Goal: Task Accomplishment & Management: Manage account settings

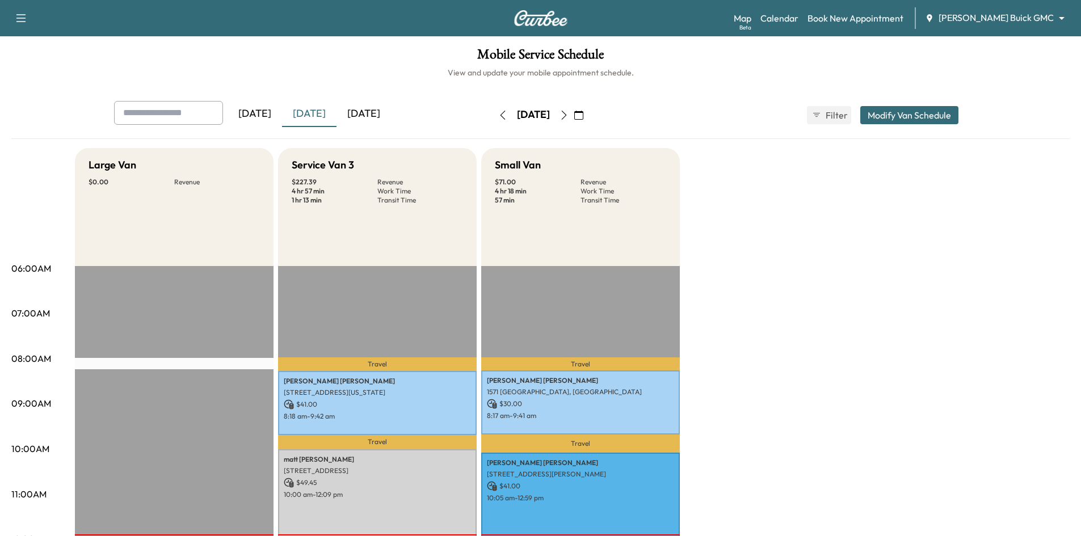
scroll to position [57, 0]
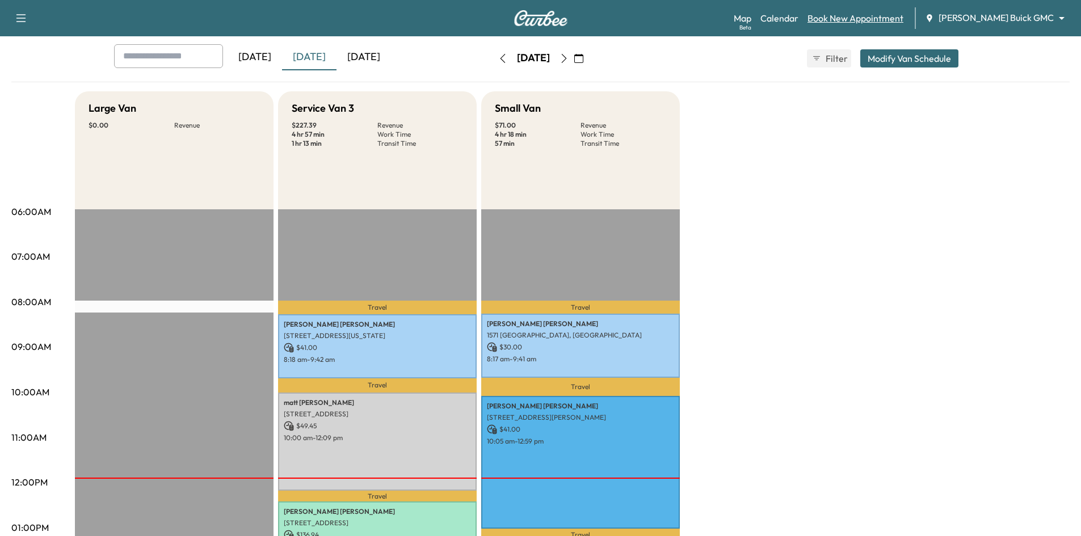
click at [904, 17] on link "Book New Appointment" at bounding box center [856, 18] width 96 height 14
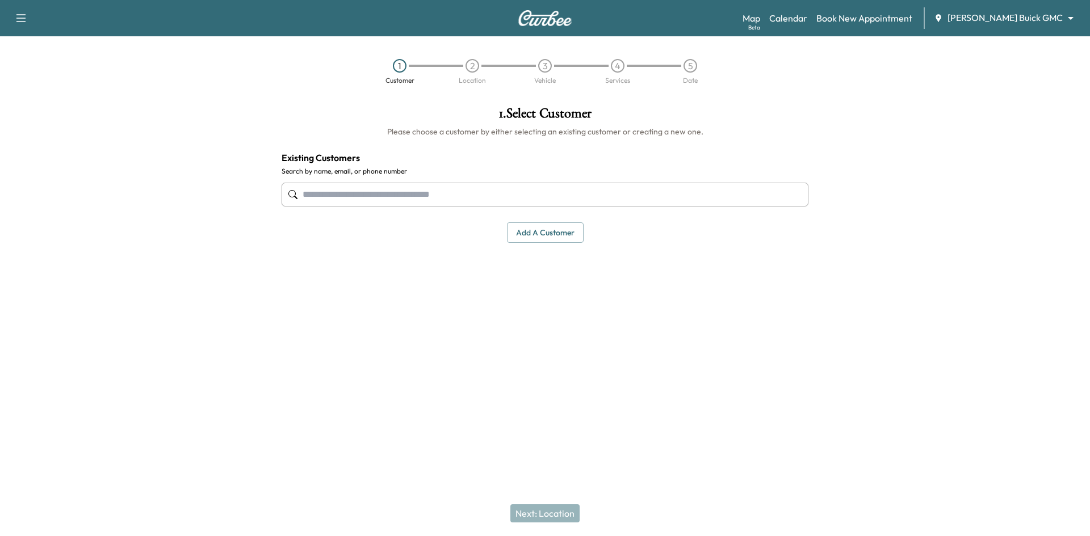
click at [541, 203] on input "text" at bounding box center [545, 195] width 527 height 24
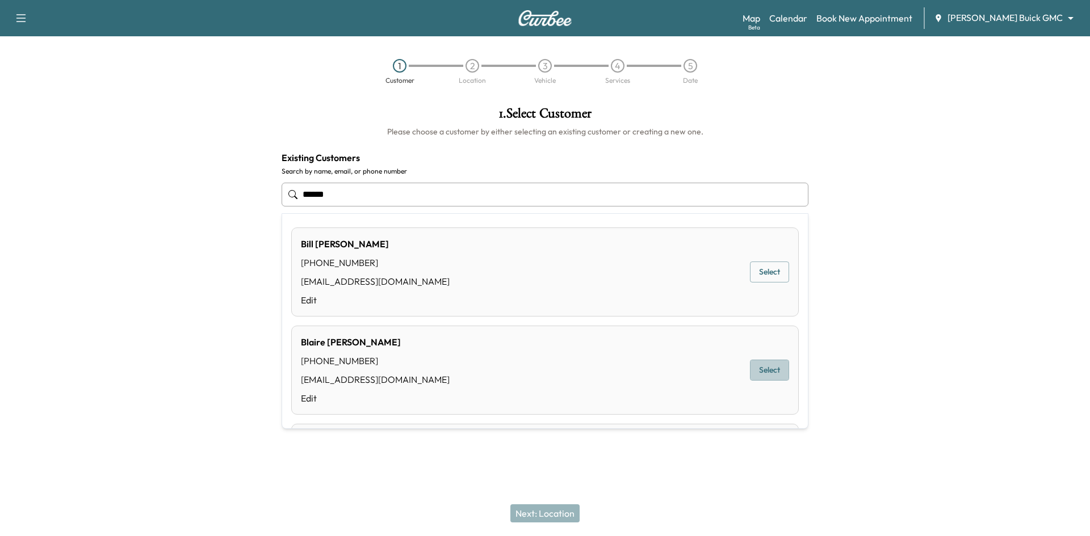
click at [760, 367] on button "Select" at bounding box center [769, 370] width 39 height 21
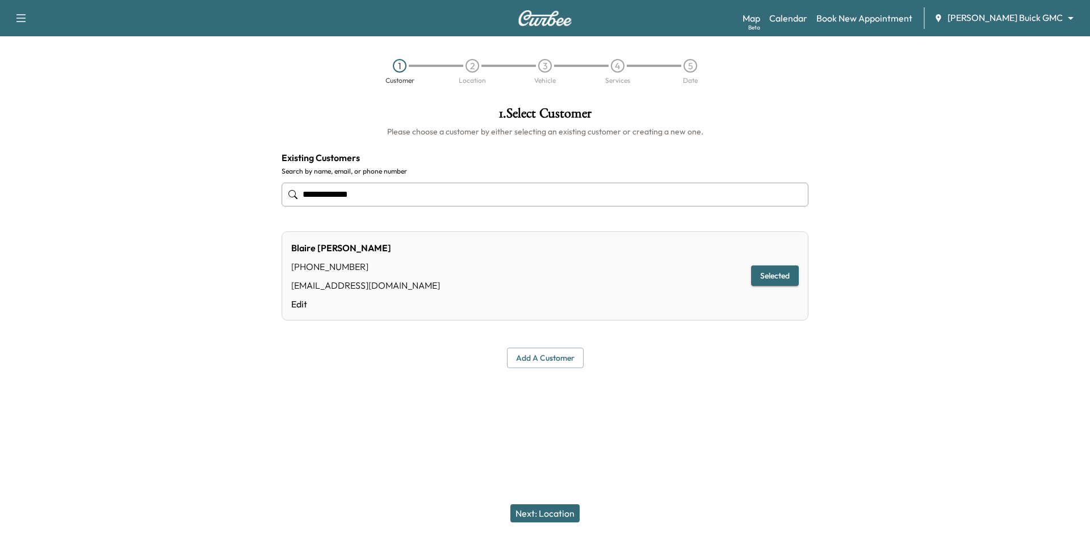
type input "**********"
click at [550, 509] on button "Next: Location" at bounding box center [544, 514] width 69 height 18
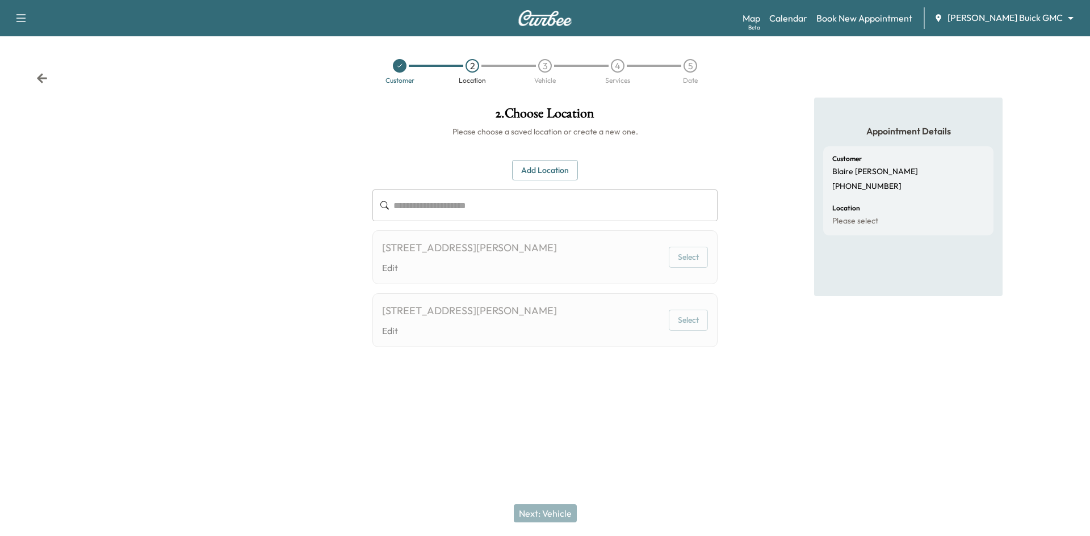
click at [552, 167] on button "Add Location" at bounding box center [545, 170] width 66 height 21
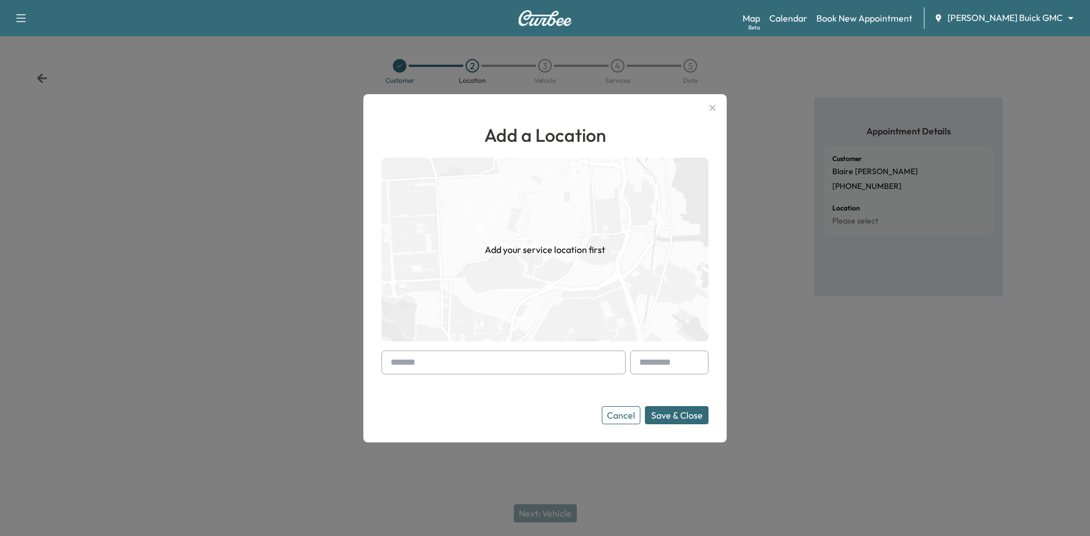
click at [525, 356] on input "text" at bounding box center [503, 363] width 244 height 24
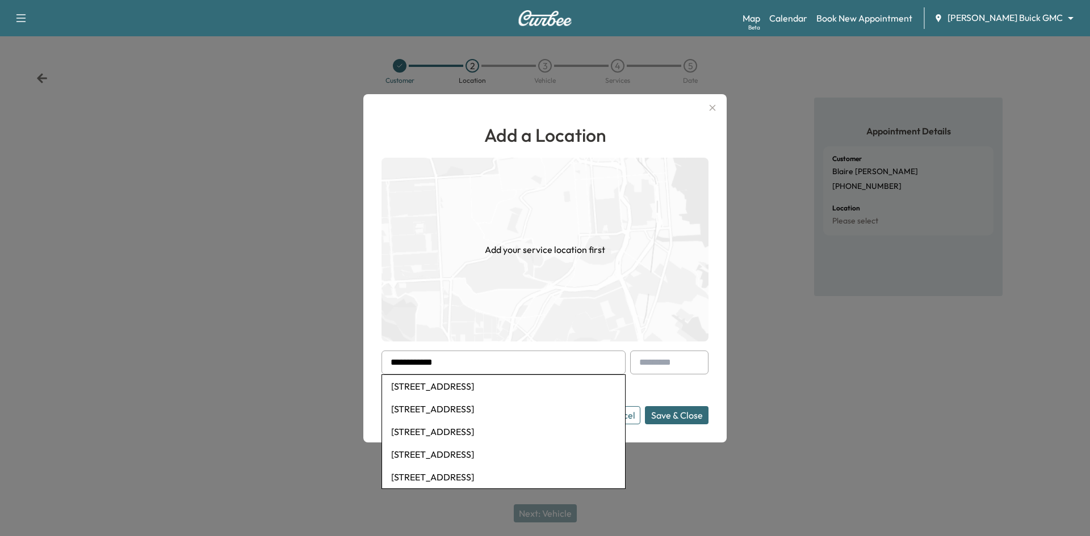
click at [521, 384] on li "1420 San Jacinto Drive, Flower Mound, TX, USA" at bounding box center [503, 386] width 243 height 23
type input "**********"
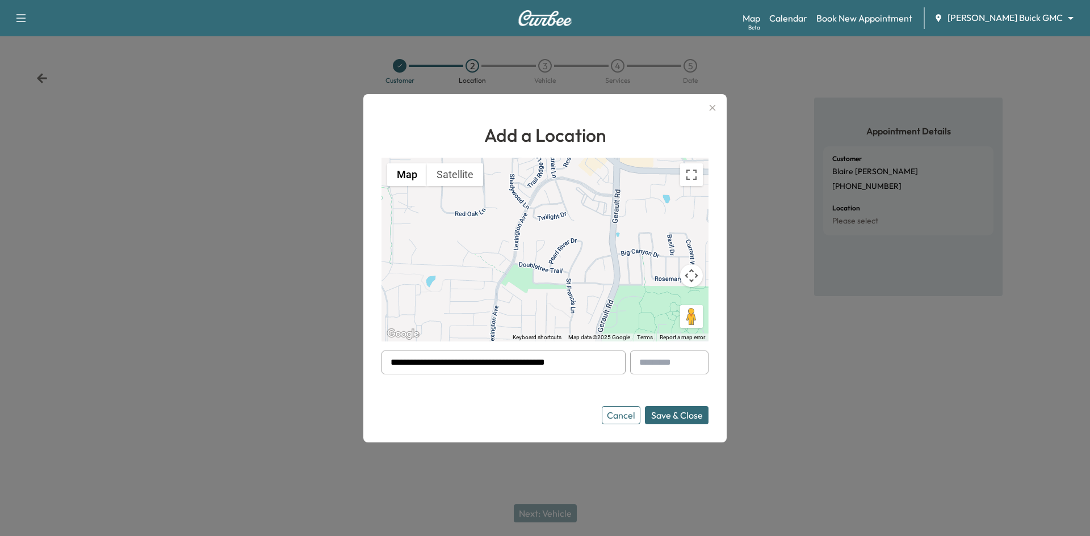
click at [662, 414] on button "Save & Close" at bounding box center [677, 415] width 64 height 18
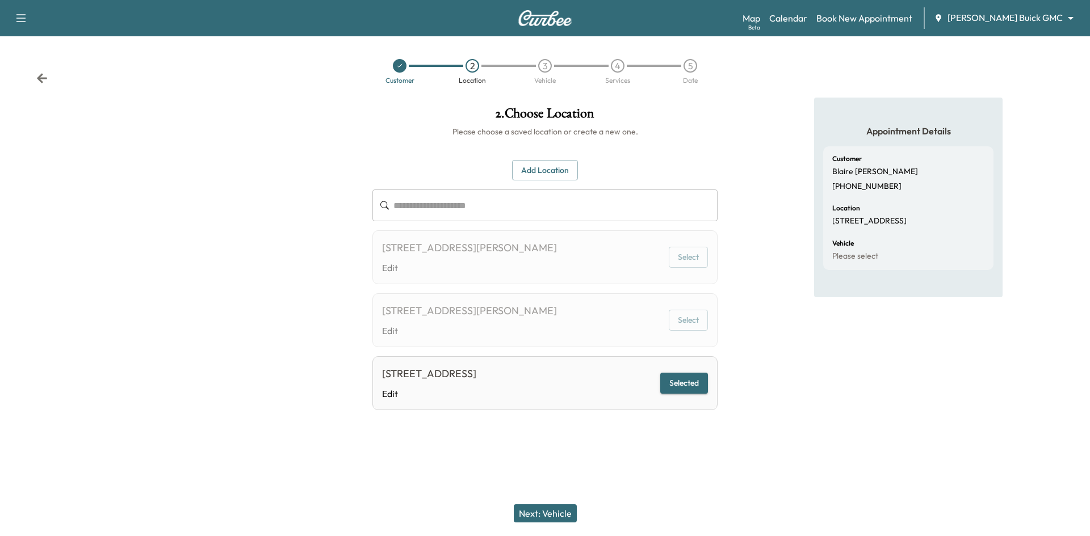
click at [622, 321] on div "1093 BERRY DAIRY RD, JACKSBORO, TX 76458, USA Edit Select" at bounding box center [544, 320] width 345 height 54
click at [838, 25] on div "Map Beta Calendar Book New Appointment Ewing Buick GMC ******** ​" at bounding box center [911, 18] width 338 height 22
click at [807, 23] on link "Calendar" at bounding box center [788, 18] width 38 height 14
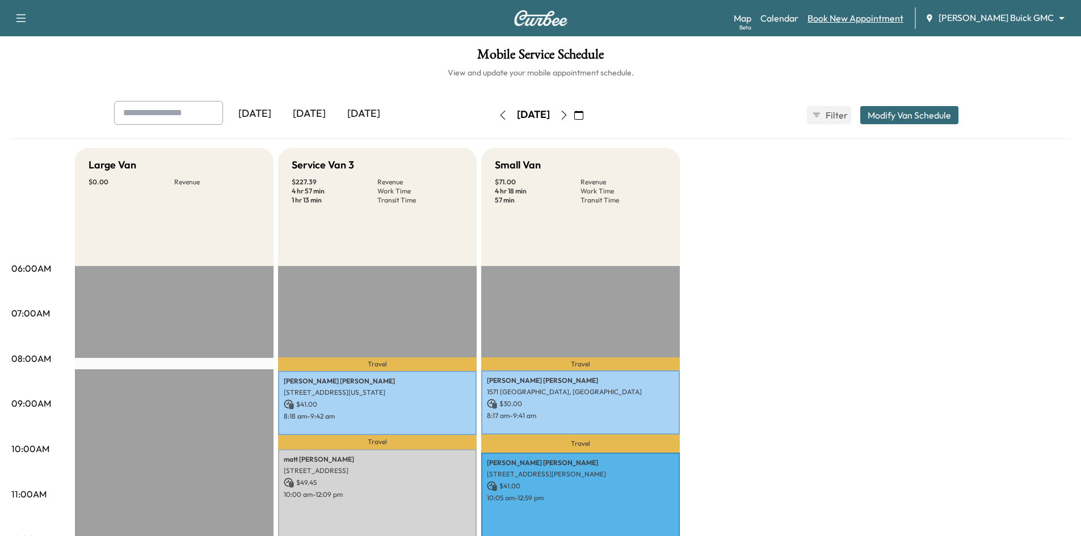
click at [885, 19] on link "Book New Appointment" at bounding box center [856, 18] width 96 height 14
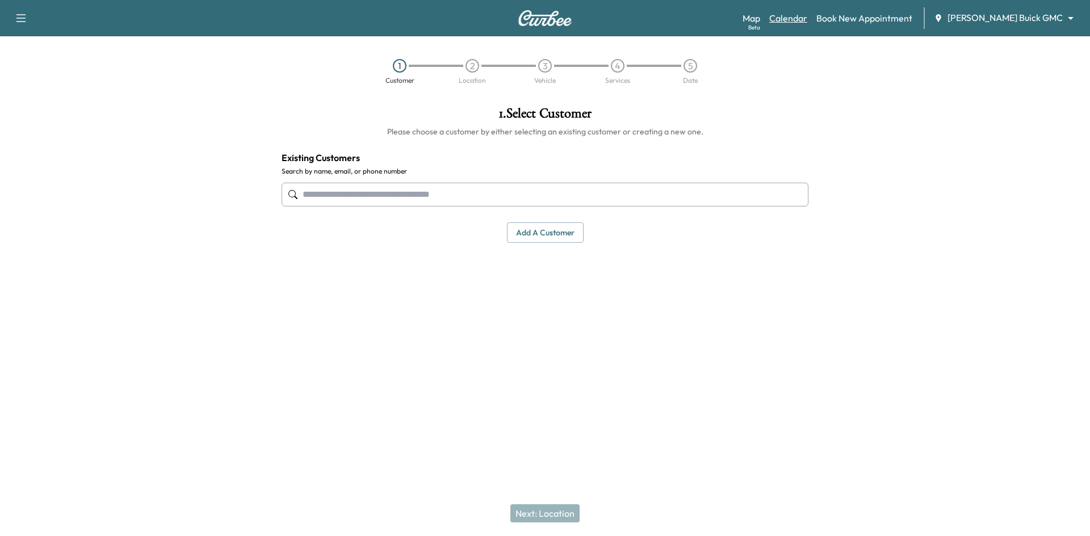
click at [807, 16] on link "Calendar" at bounding box center [788, 18] width 38 height 14
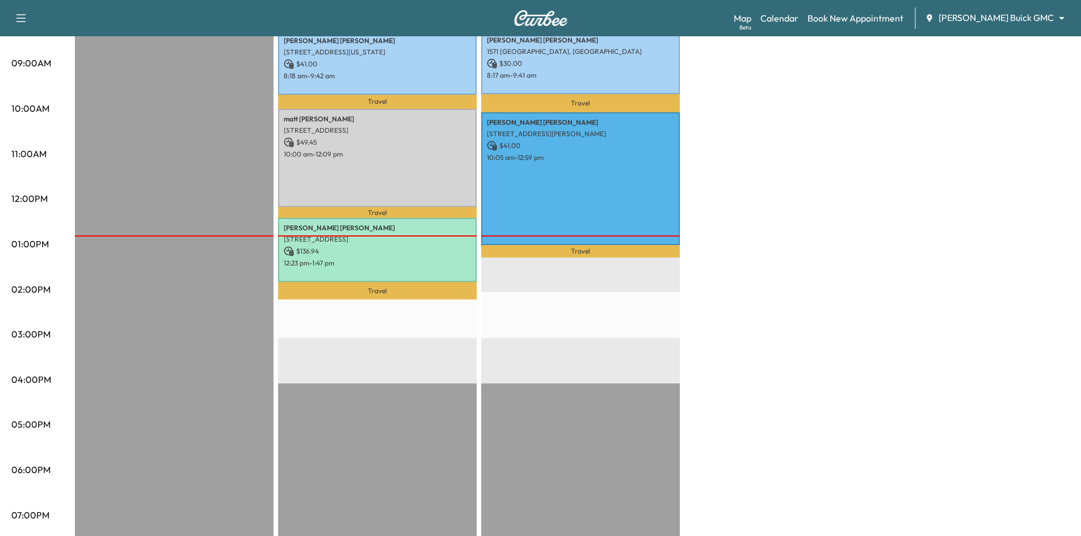
scroll to position [284, 0]
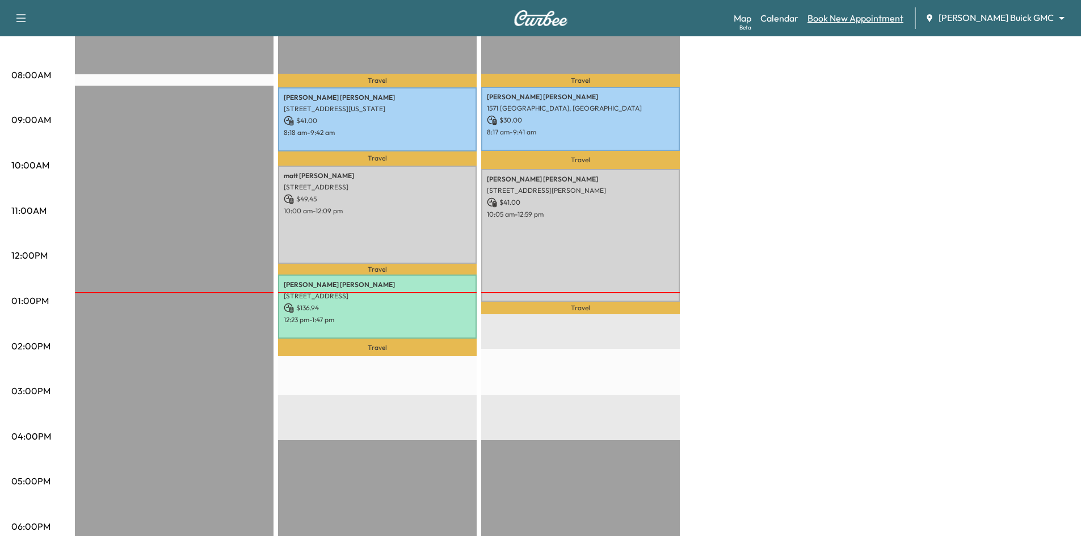
click at [904, 19] on link "Book New Appointment" at bounding box center [856, 18] width 96 height 14
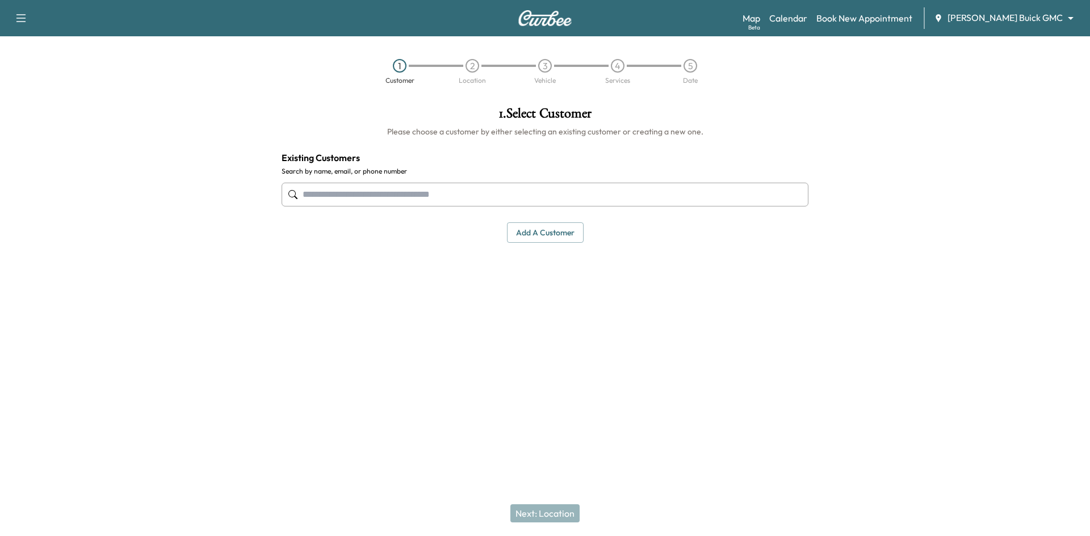
drag, startPoint x: 654, startPoint y: 192, endPoint x: 661, endPoint y: 199, distance: 9.6
click at [658, 196] on input "text" at bounding box center [545, 195] width 527 height 24
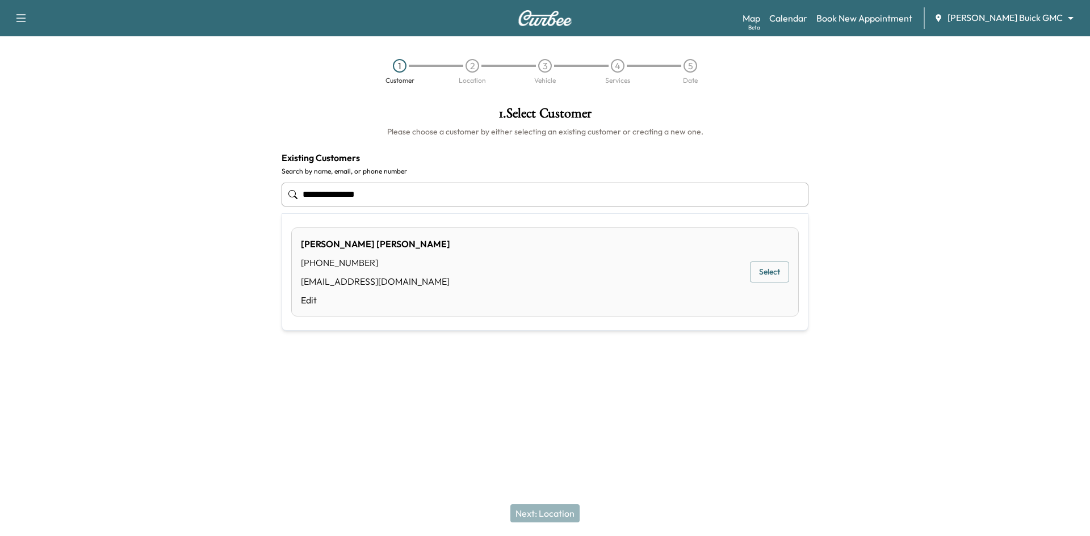
click at [778, 276] on button "Select" at bounding box center [769, 272] width 39 height 21
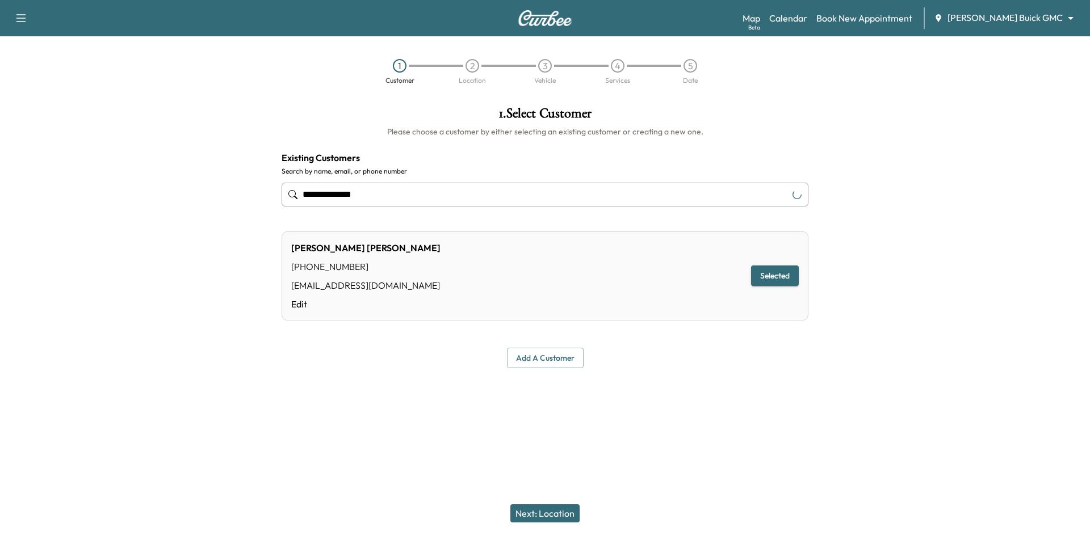
type input "**********"
drag, startPoint x: 551, startPoint y: 517, endPoint x: 544, endPoint y: 509, distance: 10.1
click at [551, 516] on button "Next: Location" at bounding box center [544, 514] width 69 height 18
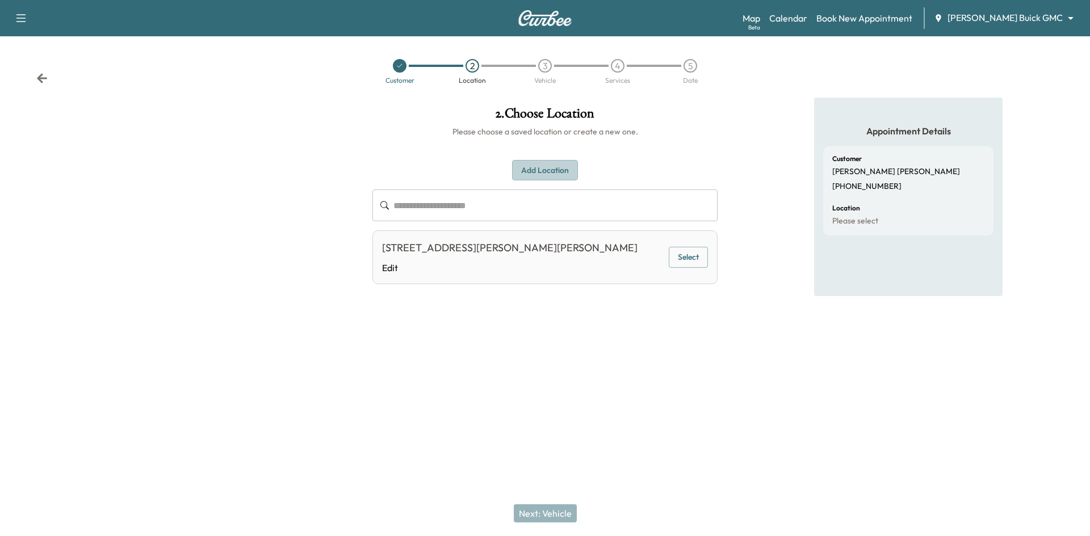
click at [559, 171] on button "Add Location" at bounding box center [545, 170] width 66 height 21
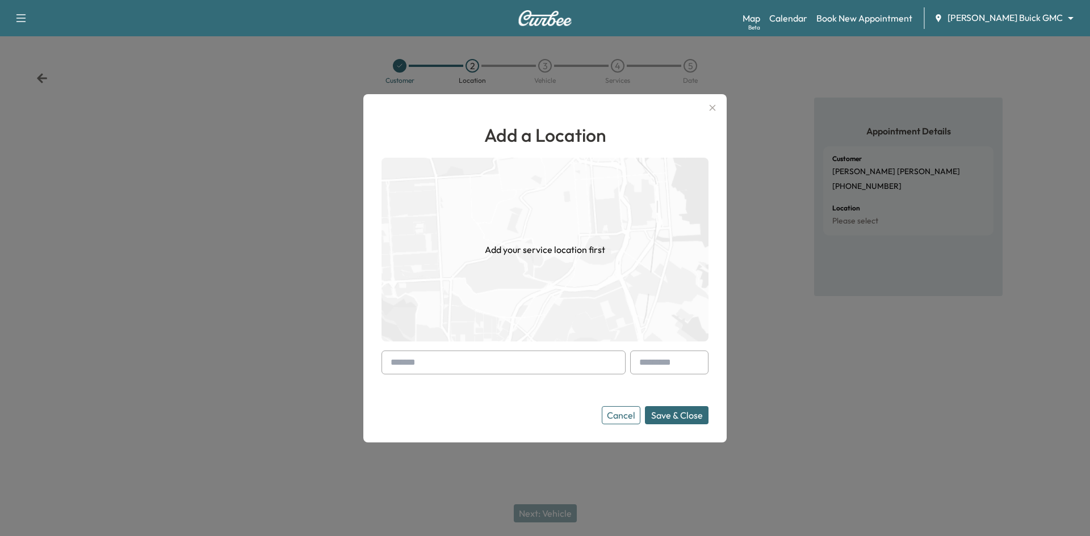
click at [712, 110] on icon "button" at bounding box center [713, 108] width 14 height 14
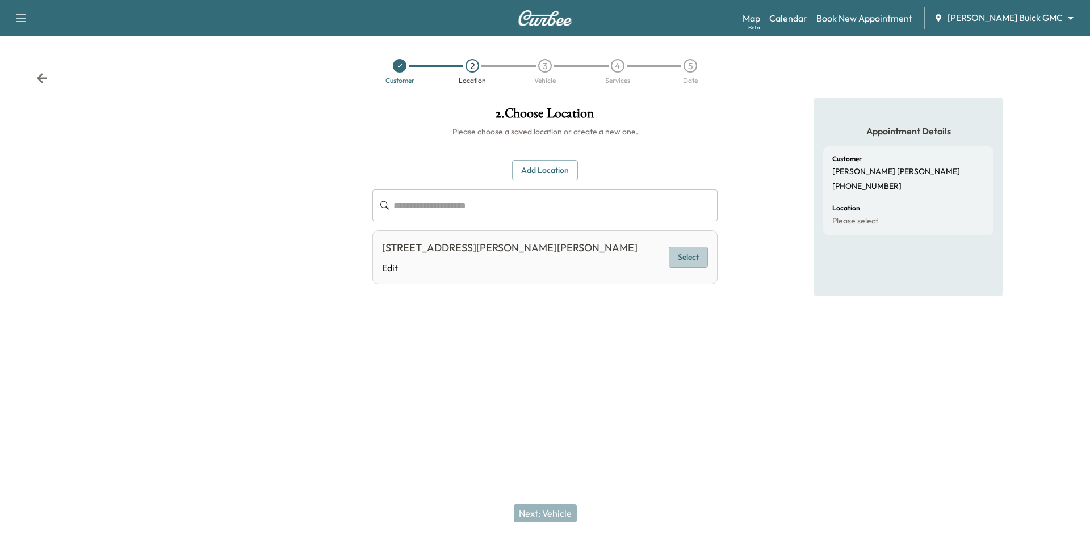
click at [687, 259] on button "Select" at bounding box center [688, 257] width 39 height 21
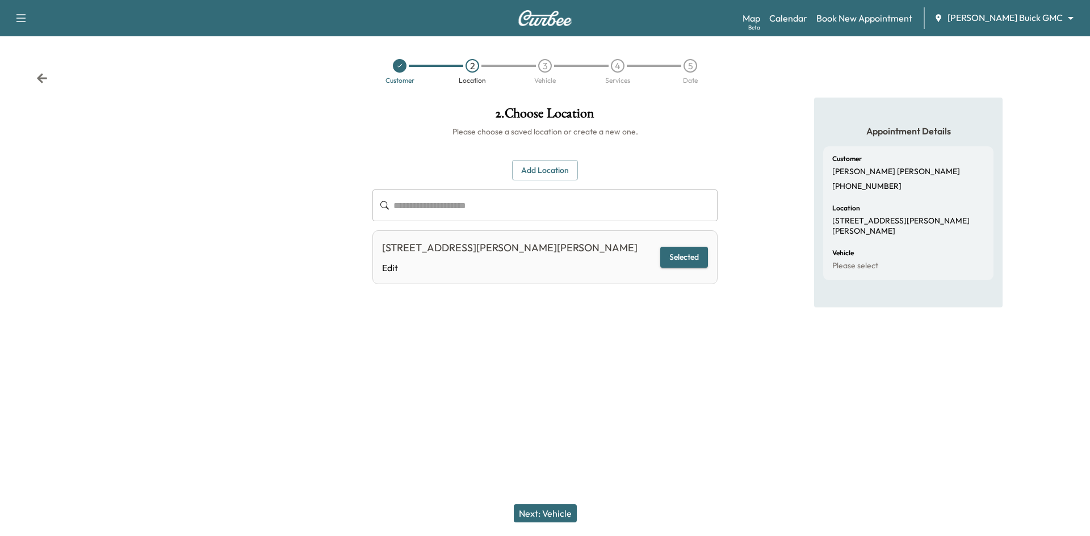
drag, startPoint x: 560, startPoint y: 510, endPoint x: 616, endPoint y: 424, distance: 102.8
click at [560, 510] on button "Next: Vehicle" at bounding box center [545, 514] width 63 height 18
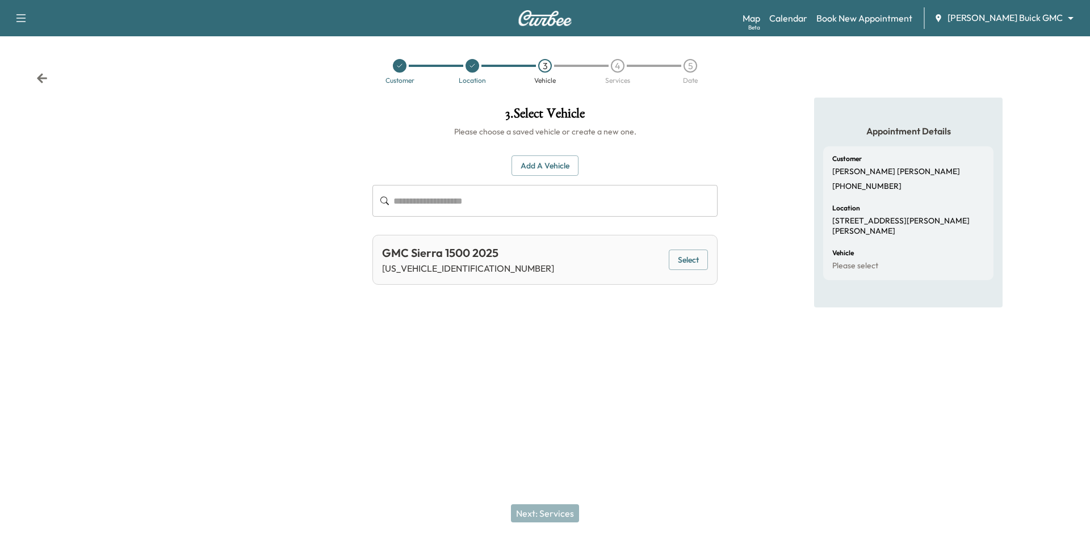
click at [675, 259] on button "Select" at bounding box center [688, 260] width 39 height 21
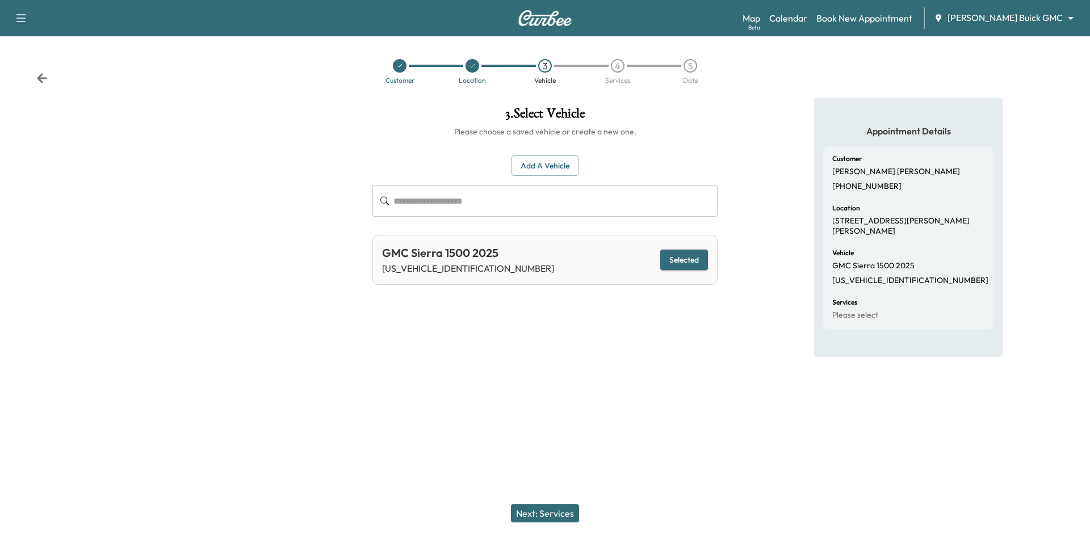
drag, startPoint x: 554, startPoint y: 514, endPoint x: 564, endPoint y: 497, distance: 19.6
click at [554, 514] on button "Next: Services" at bounding box center [545, 514] width 68 height 18
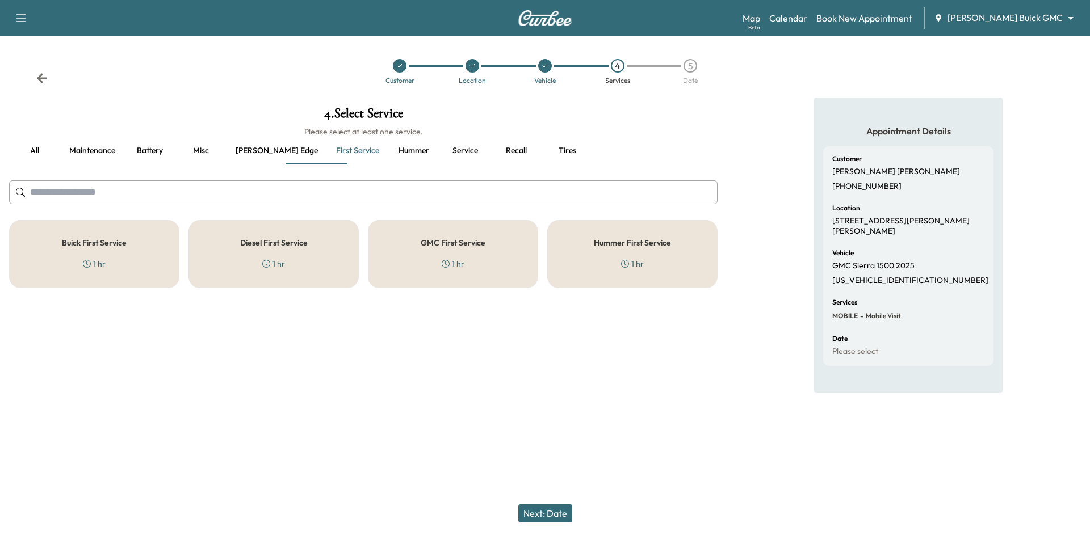
click at [445, 252] on div "GMC First Service 1 hr" at bounding box center [453, 254] width 170 height 68
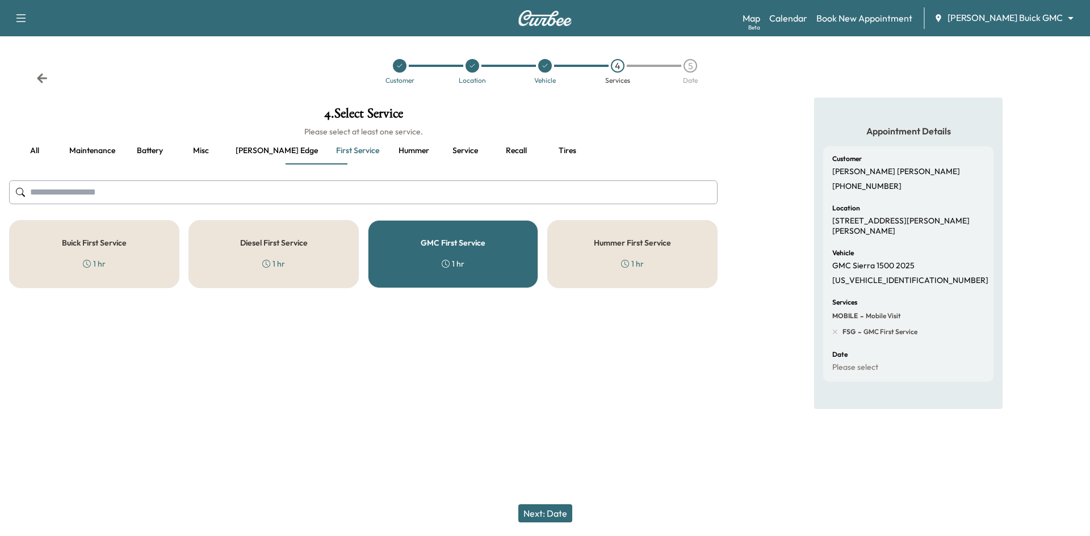
click at [556, 521] on button "Next: Date" at bounding box center [545, 514] width 54 height 18
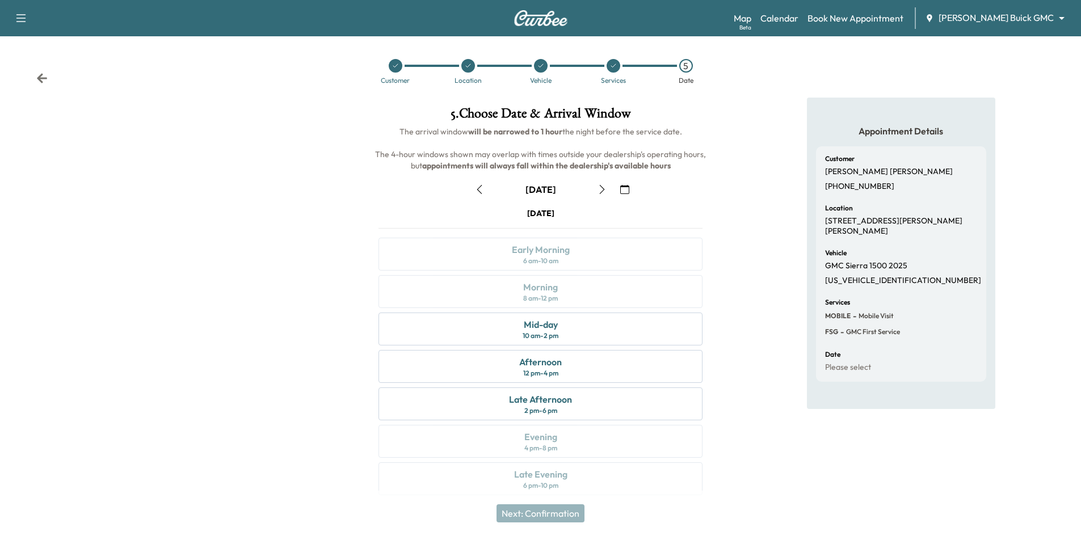
click at [600, 190] on icon "button" at bounding box center [602, 189] width 9 height 9
click at [480, 188] on icon "button" at bounding box center [479, 189] width 9 height 9
click at [602, 190] on icon "button" at bounding box center [602, 189] width 9 height 9
click at [481, 191] on icon "button" at bounding box center [479, 189] width 9 height 9
click at [648, 334] on div "Mid-day 10 am - 2 pm" at bounding box center [541, 329] width 324 height 33
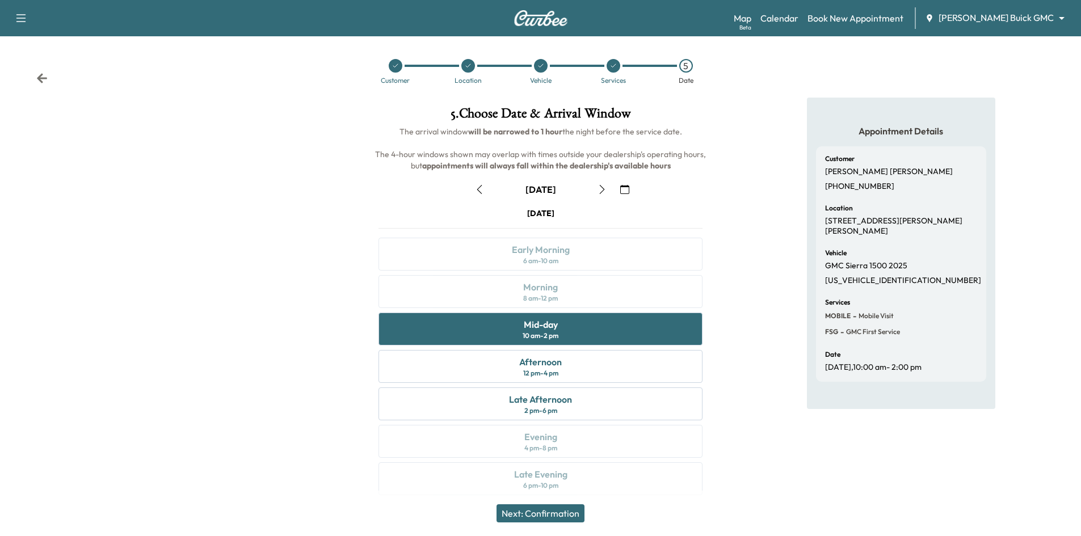
click at [565, 514] on button "Next: Confirmation" at bounding box center [541, 514] width 88 height 18
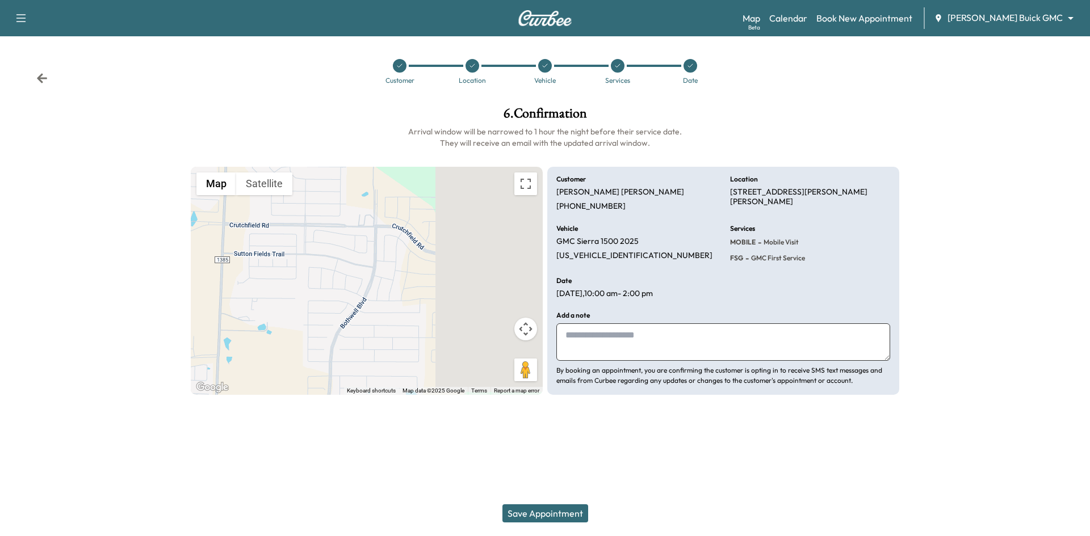
click at [573, 510] on button "Save Appointment" at bounding box center [545, 514] width 86 height 18
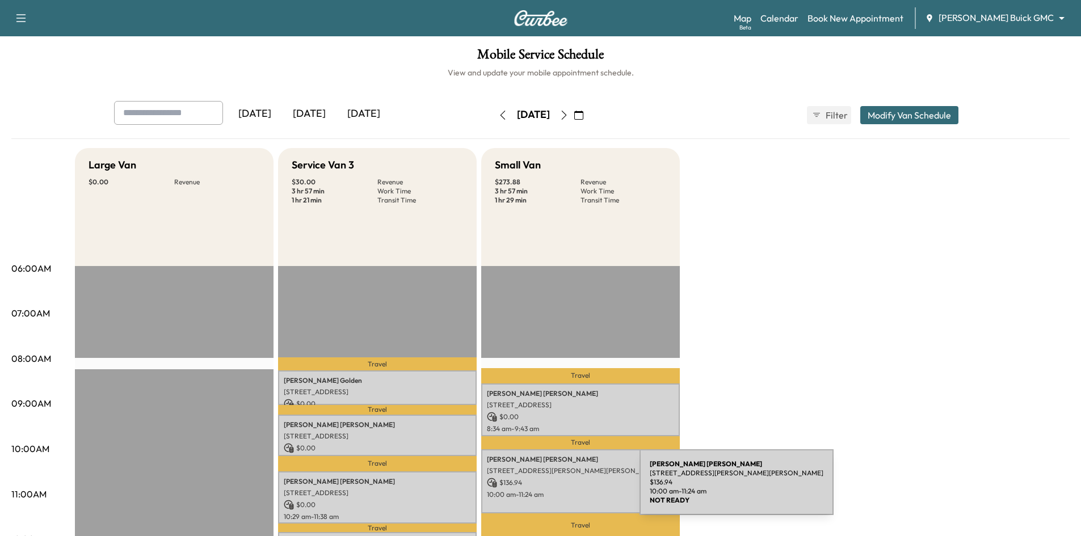
click at [569, 485] on p "$ 136.94" at bounding box center [580, 483] width 187 height 10
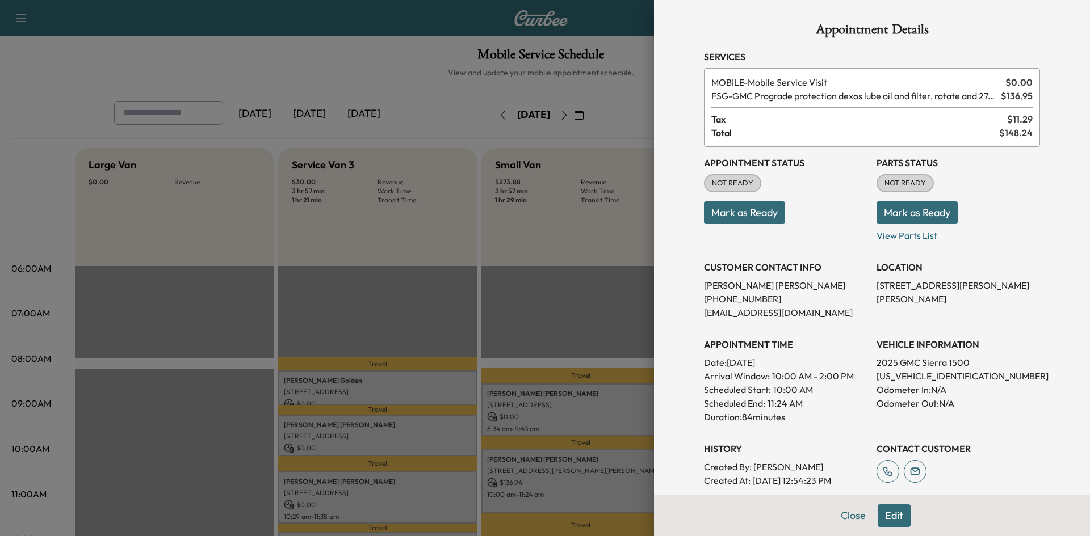
click at [887, 518] on button "Edit" at bounding box center [894, 516] width 33 height 23
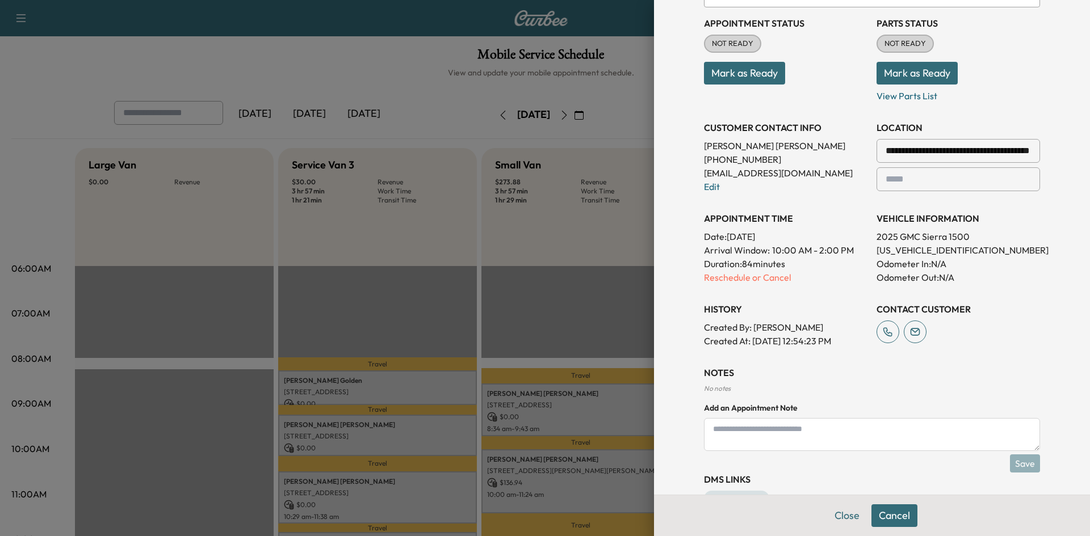
scroll to position [170, 0]
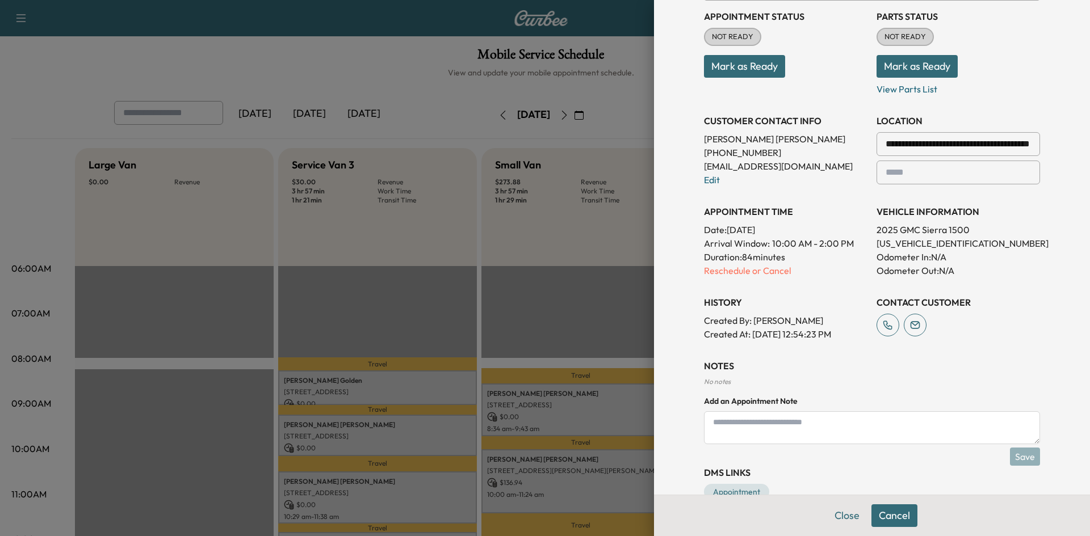
click at [847, 427] on textarea at bounding box center [872, 428] width 336 height 33
type textarea "**********"
click at [1015, 461] on button "Save" at bounding box center [1025, 457] width 30 height 18
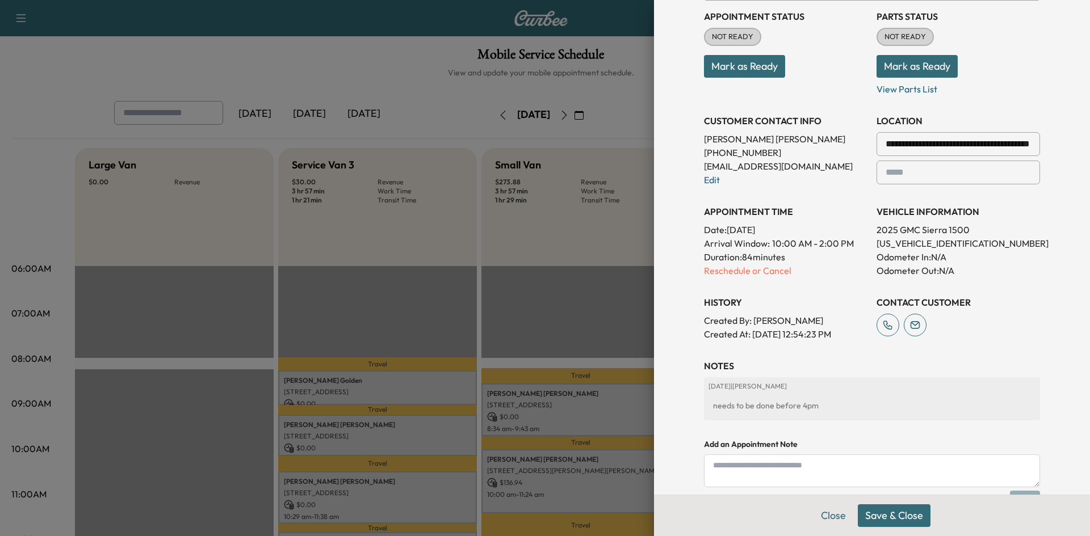
click at [884, 519] on button "Save & Close" at bounding box center [894, 516] width 73 height 23
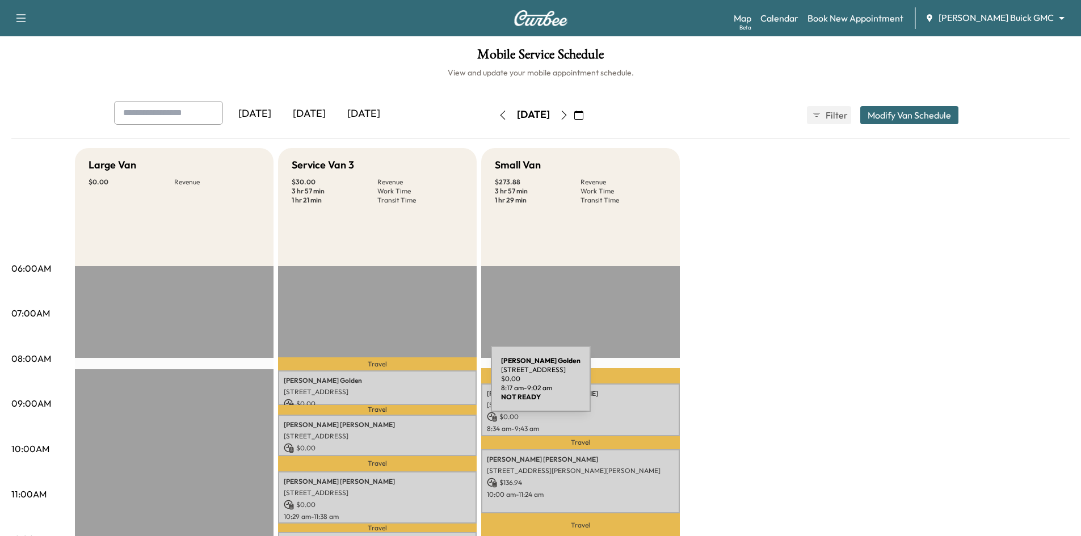
click at [409, 391] on p "6 Mimosa Pl., Richardson, TX 75080, United States of America" at bounding box center [377, 392] width 187 height 9
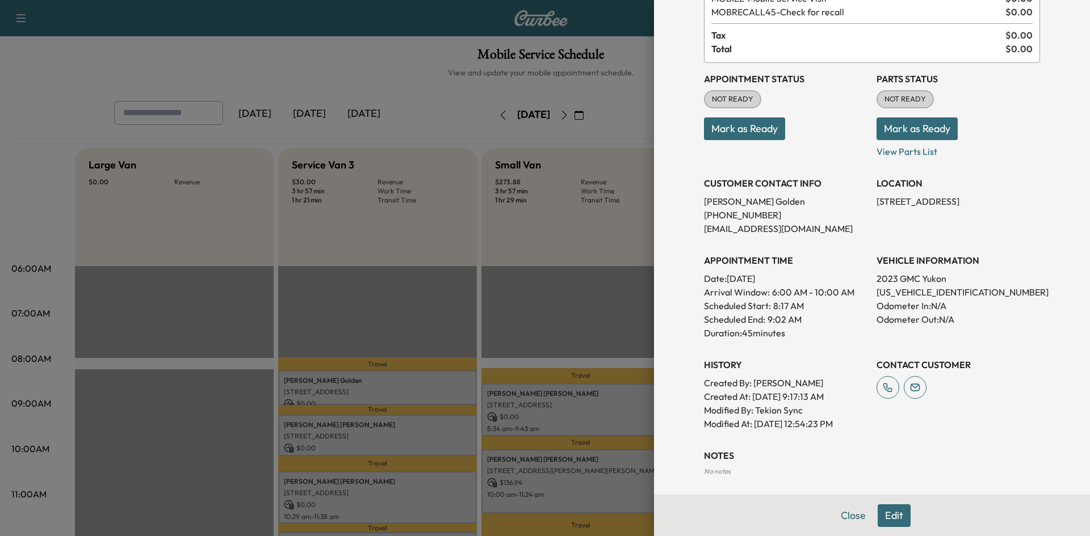
scroll to position [186, 0]
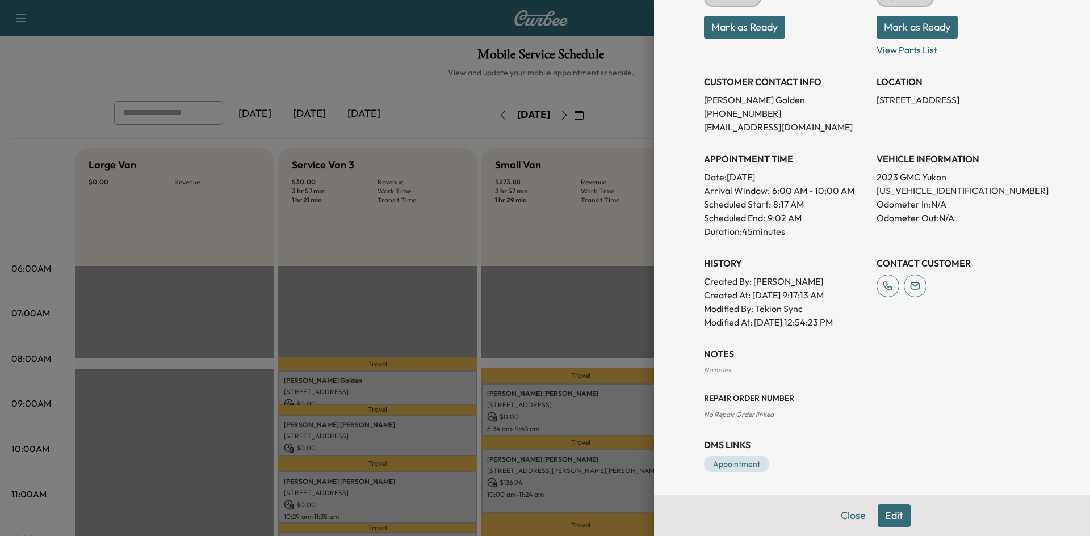
click at [419, 298] on div at bounding box center [545, 268] width 1090 height 536
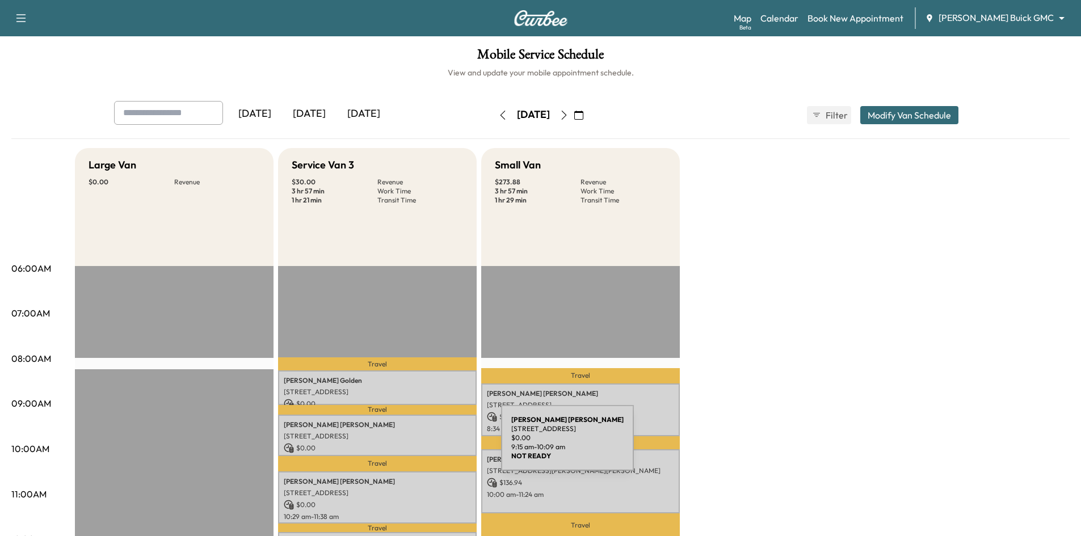
click at [415, 443] on p "$ 0.00" at bounding box center [377, 448] width 187 height 10
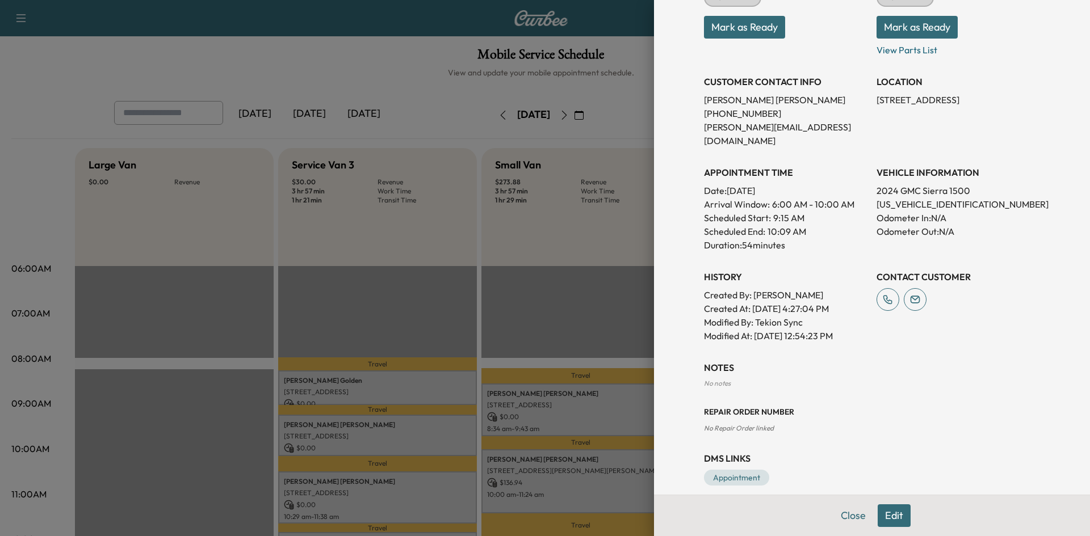
drag, startPoint x: 457, startPoint y: 262, endPoint x: 422, endPoint y: 297, distance: 50.2
click at [457, 262] on div at bounding box center [545, 268] width 1090 height 536
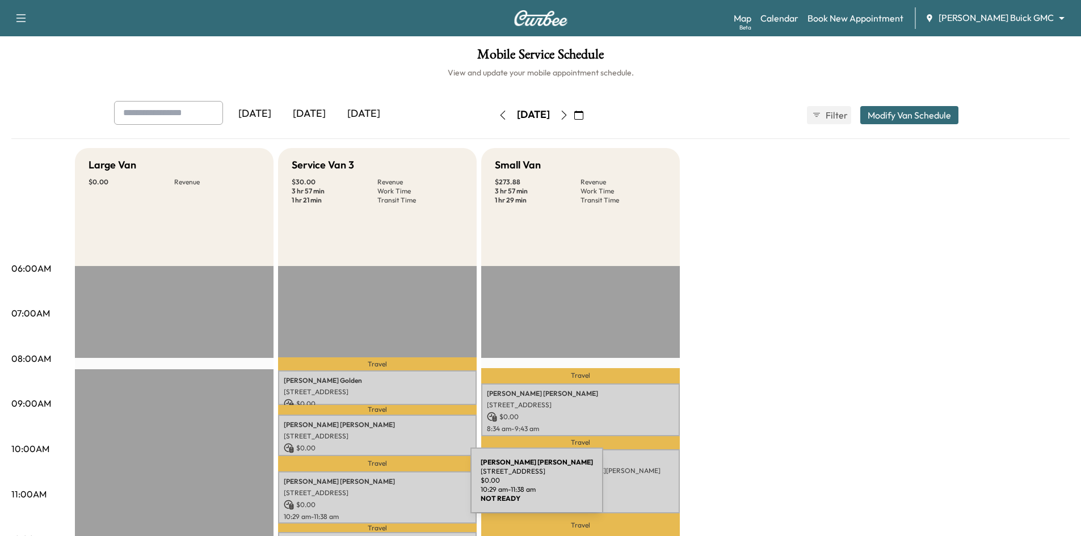
click at [385, 489] on p "3604 Cedar Ln, Farmers Branch, TX 75234, USA" at bounding box center [377, 493] width 187 height 9
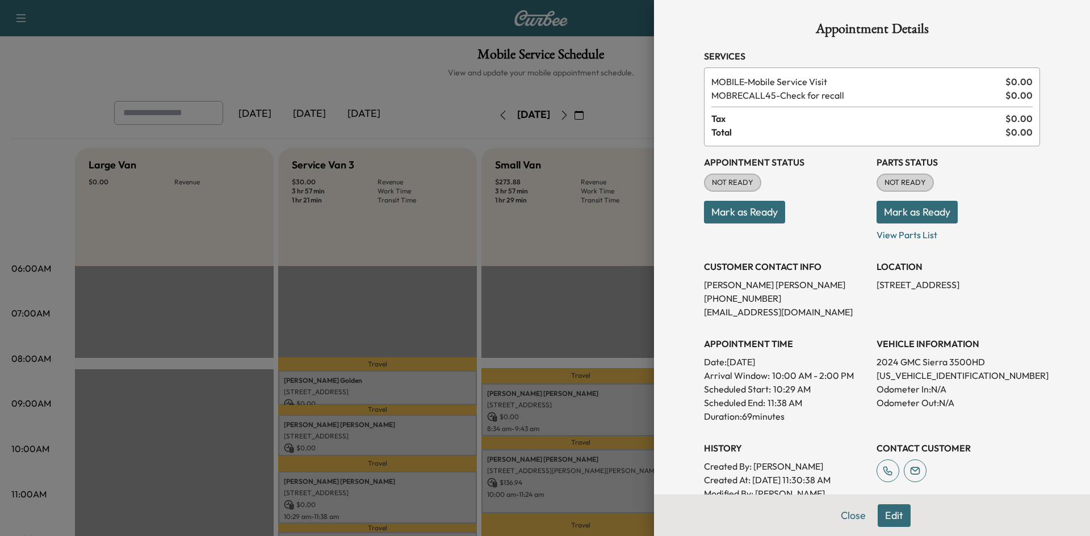
scroll to position [0, 0]
click at [496, 305] on div at bounding box center [545, 268] width 1090 height 536
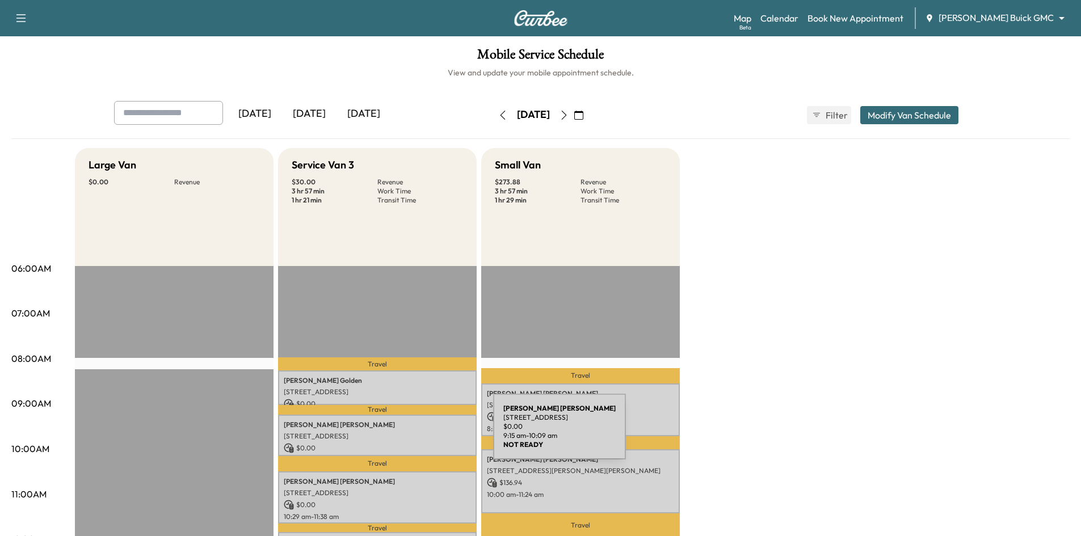
click at [408, 434] on p "1022 E 15th St, Plano, TX 75074, USA" at bounding box center [377, 436] width 187 height 9
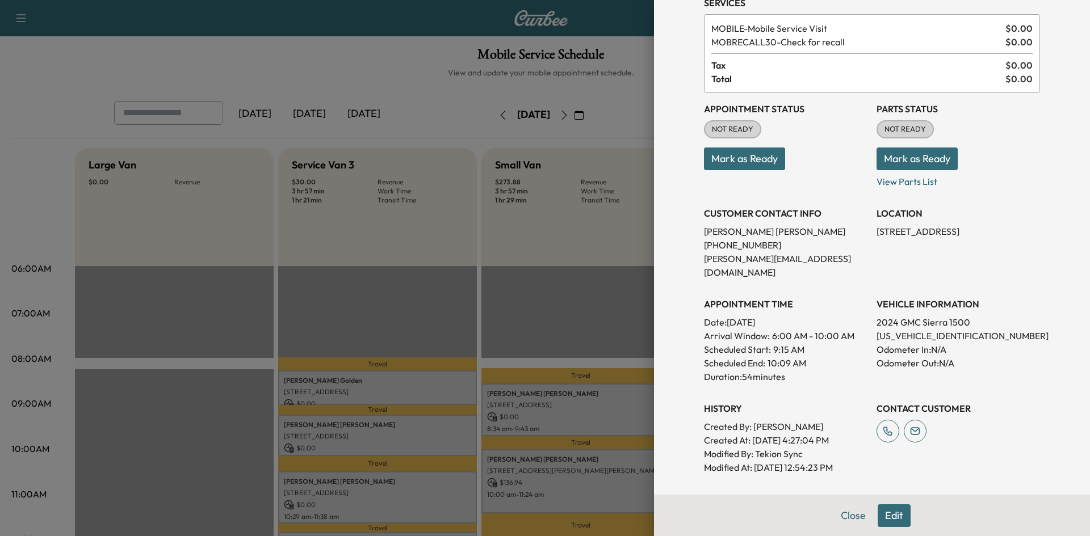
scroll to position [186, 0]
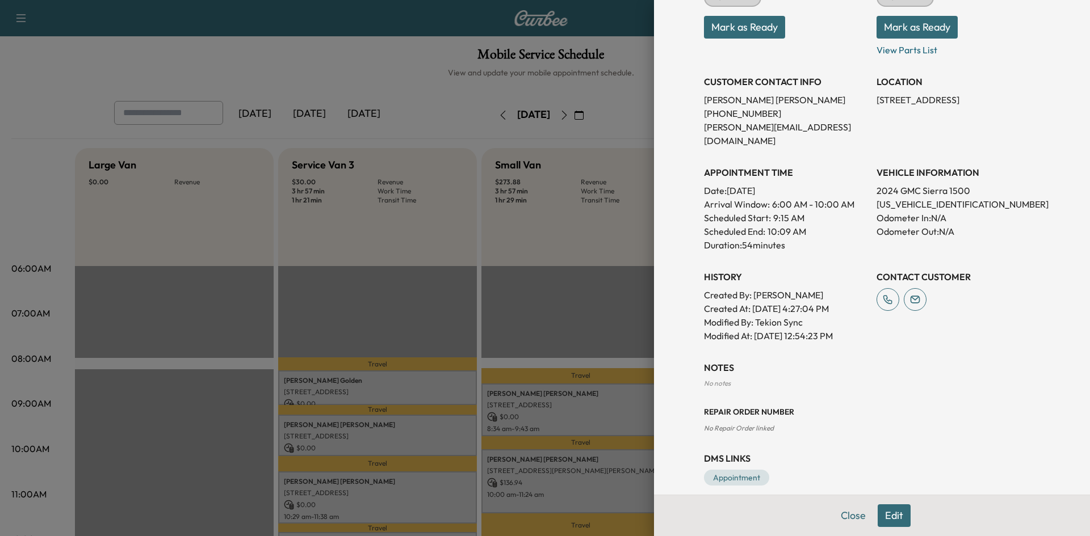
click at [524, 256] on div at bounding box center [545, 268] width 1090 height 536
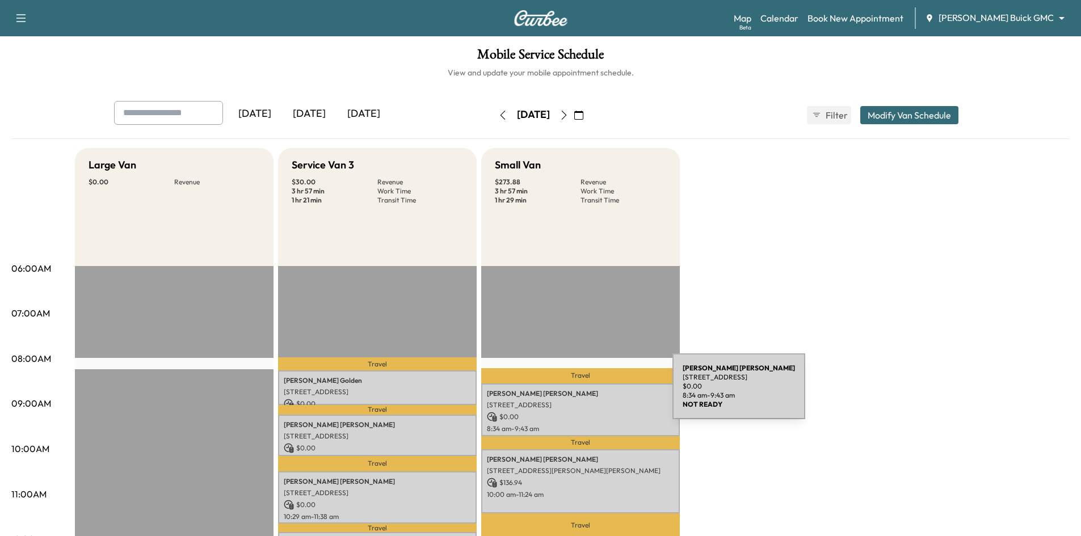
click at [593, 397] on p "Kevin Ericson" at bounding box center [580, 393] width 187 height 9
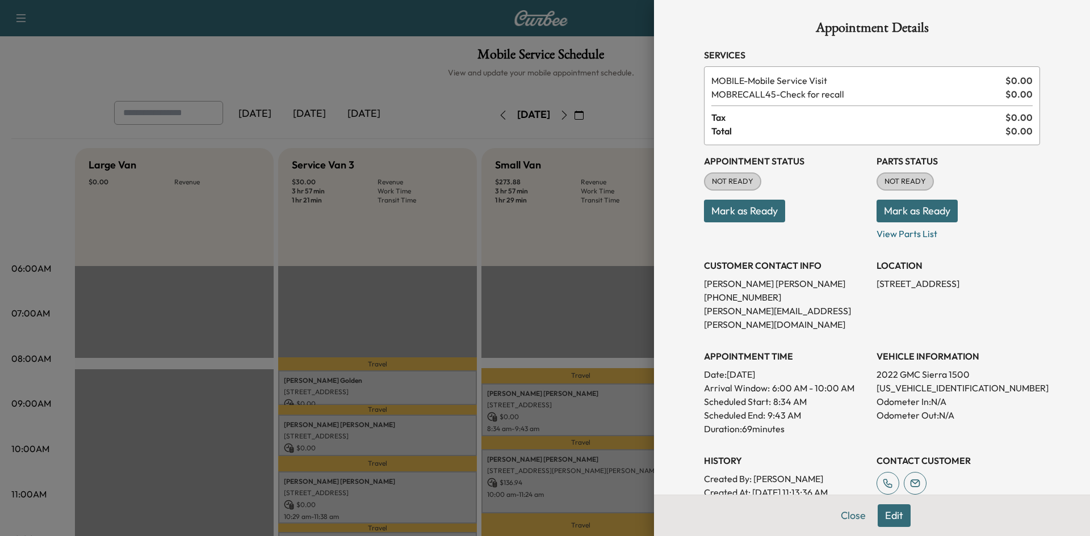
scroll to position [0, 0]
click at [607, 312] on div at bounding box center [545, 268] width 1090 height 536
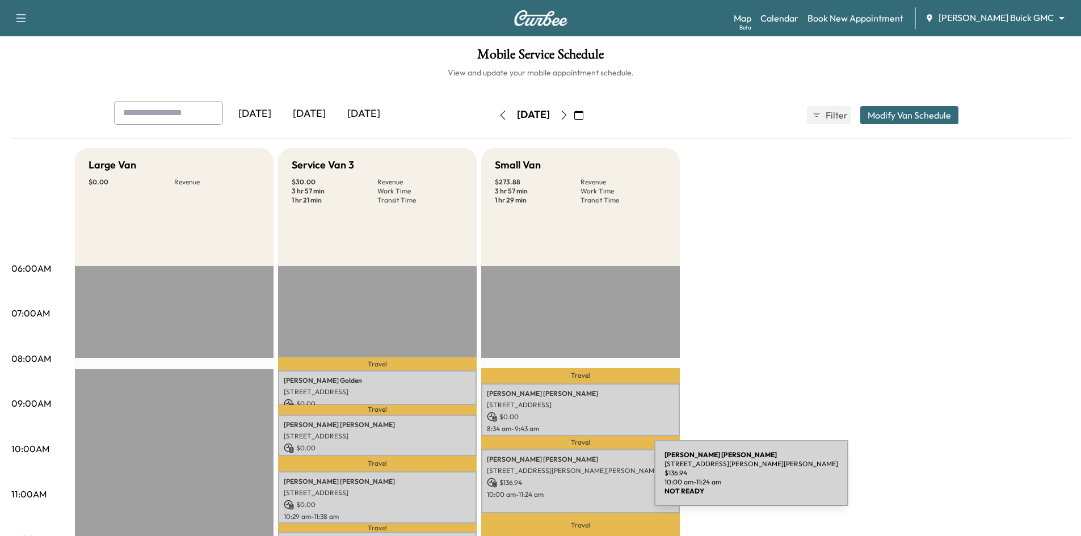
click at [569, 480] on p "$ 136.94" at bounding box center [580, 483] width 187 height 10
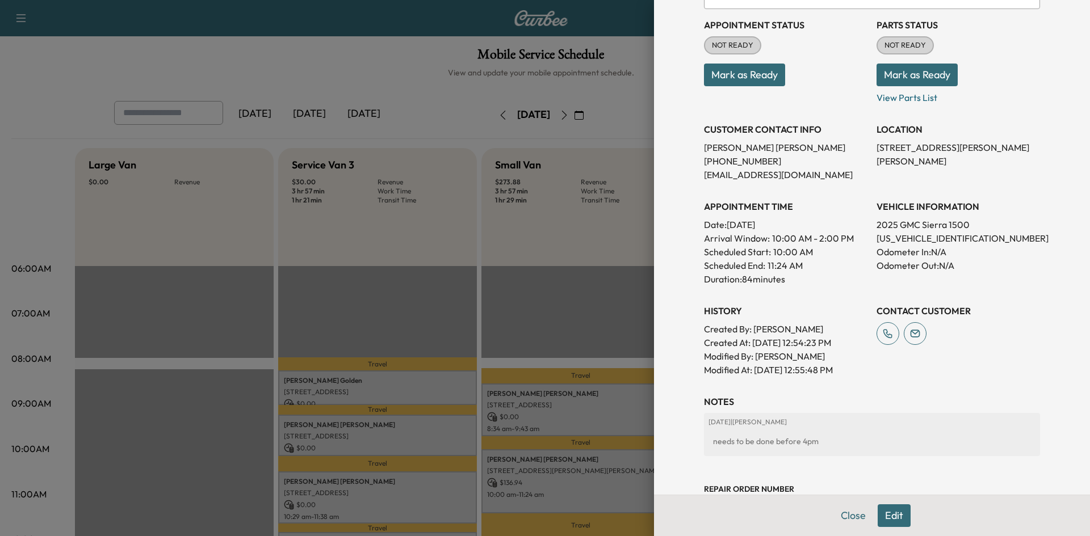
scroll to position [229, 0]
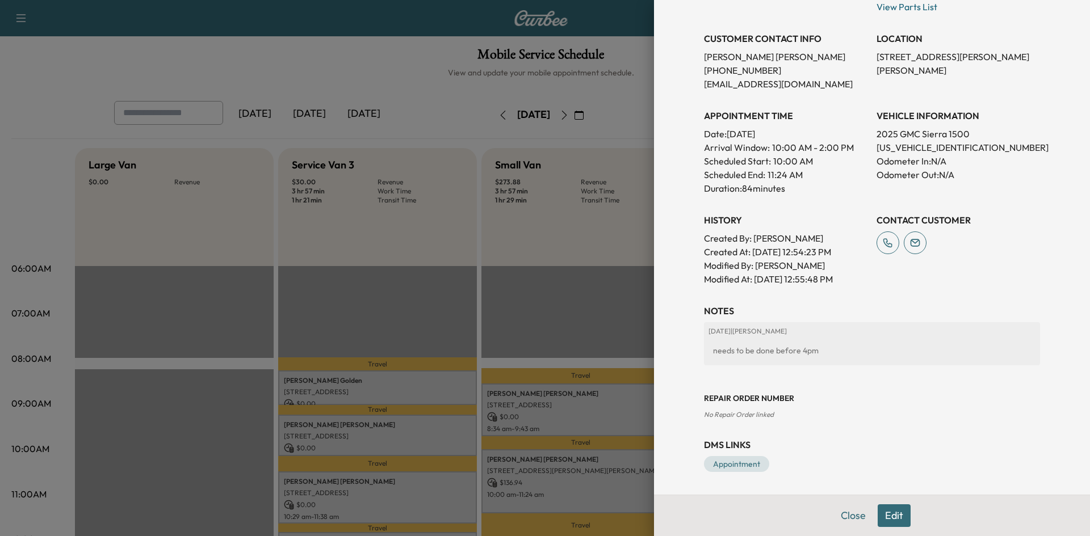
click at [513, 306] on div at bounding box center [545, 268] width 1090 height 536
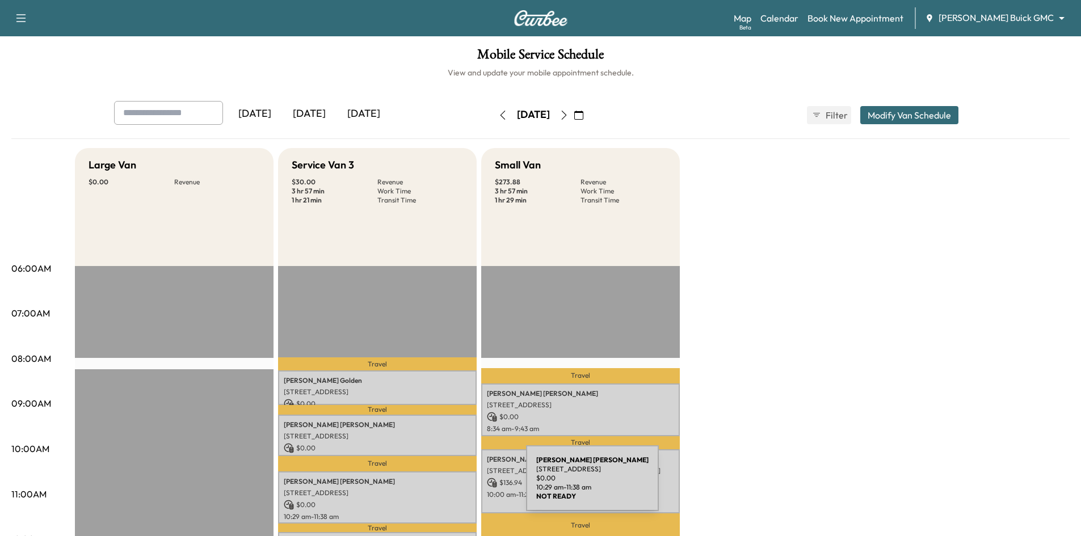
click at [441, 485] on div "LEANDRO TORRES REYES 3604 Cedar Ln, Farmers Branch, TX 75234, USA $ 0.00 10:29 …" at bounding box center [377, 498] width 199 height 53
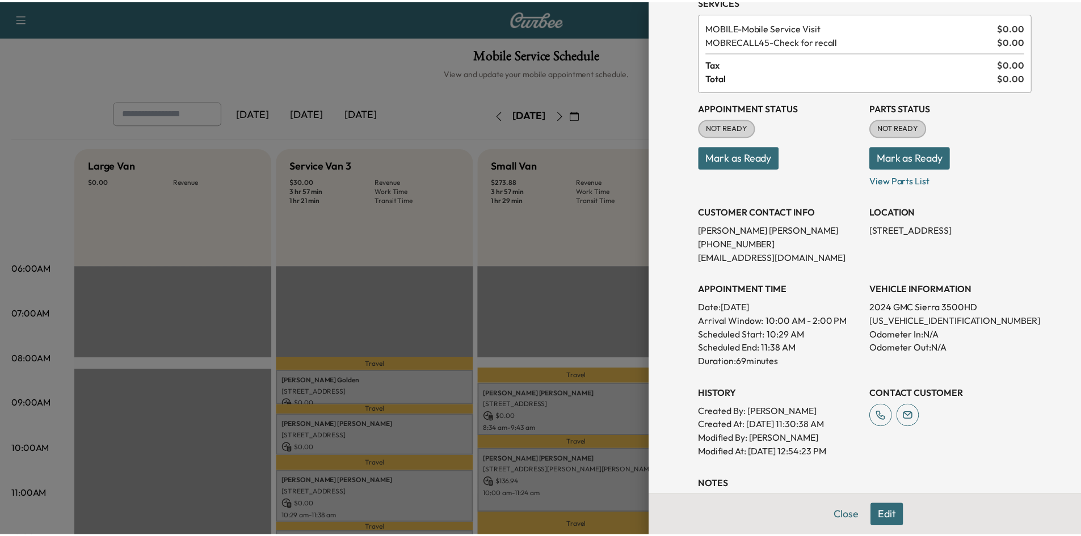
scroll to position [170, 0]
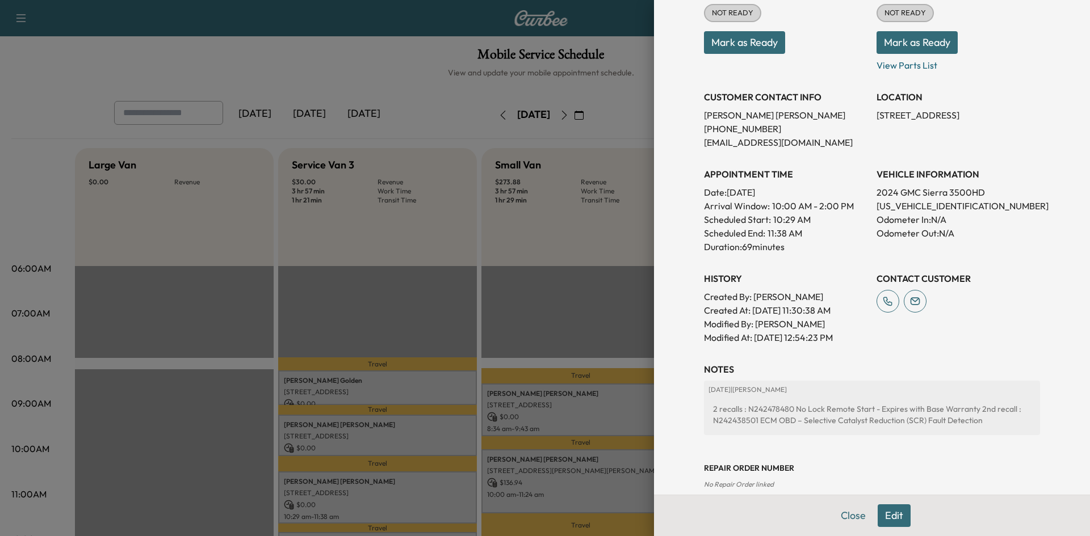
click at [598, 274] on div at bounding box center [545, 268] width 1090 height 536
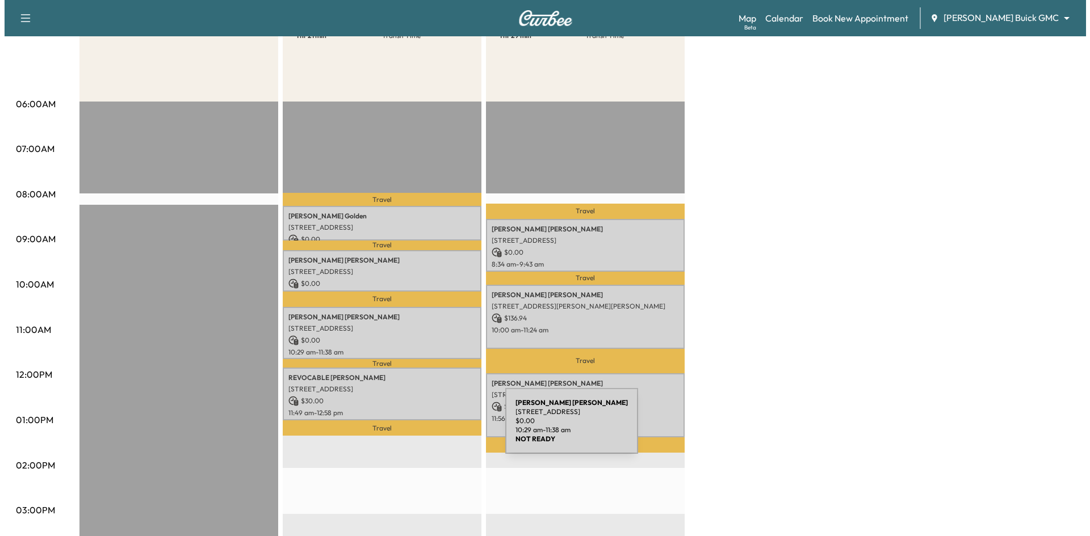
scroll to position [284, 0]
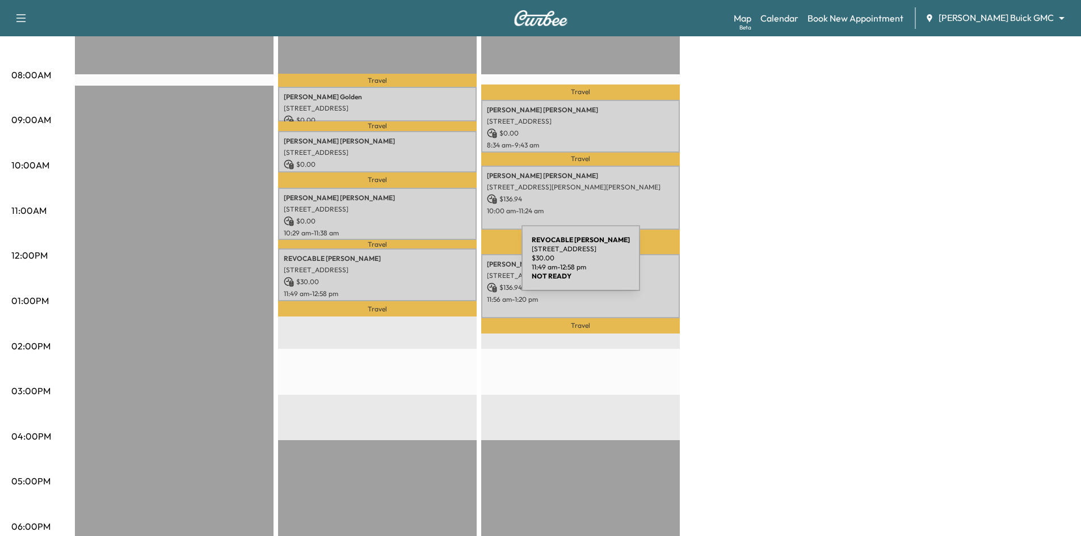
click at [436, 266] on p "1401 W College Ave, Carrollton, TX 75006, USA" at bounding box center [377, 270] width 187 height 9
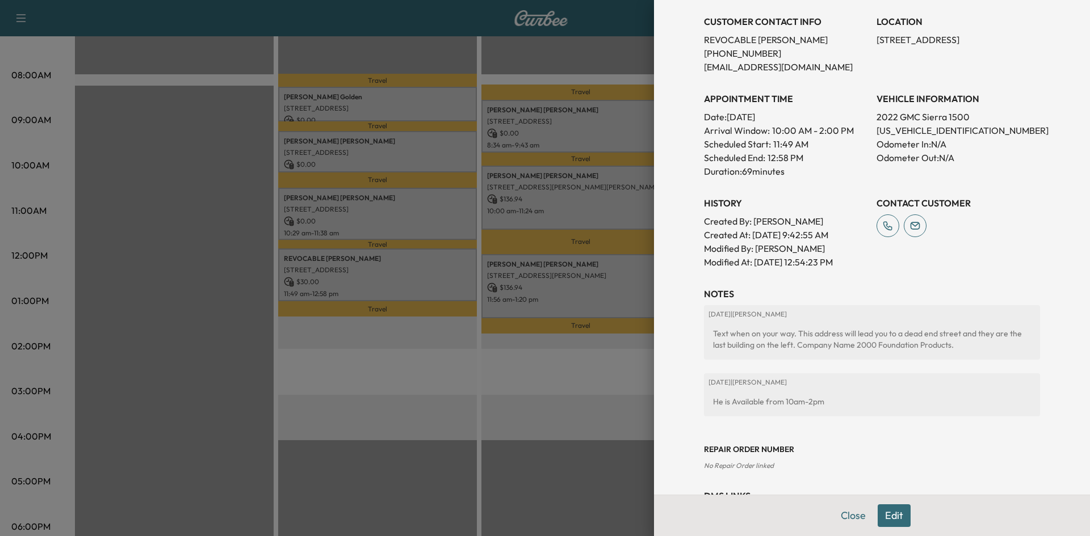
scroll to position [297, 0]
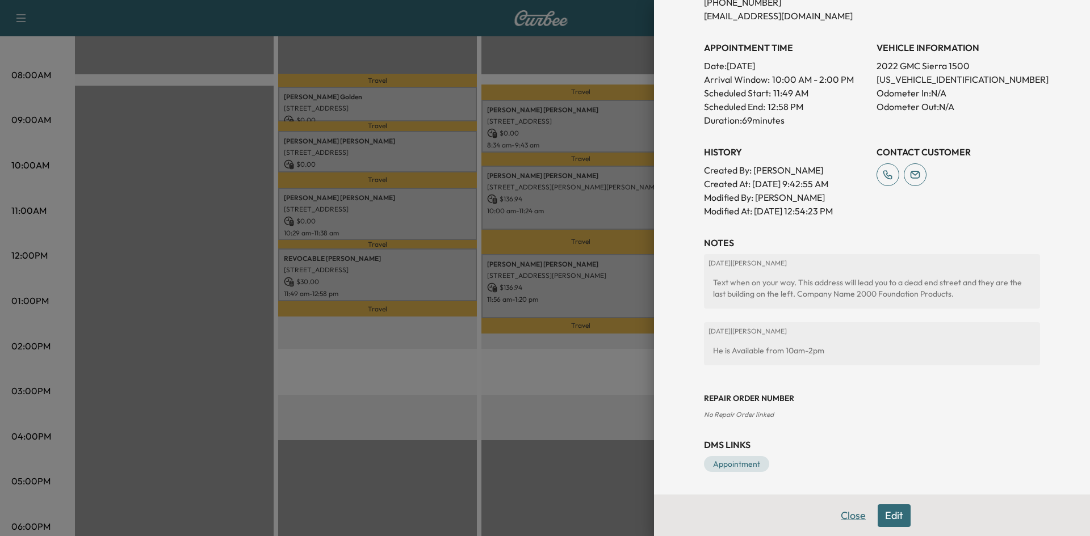
click at [833, 519] on button "Close" at bounding box center [853, 516] width 40 height 23
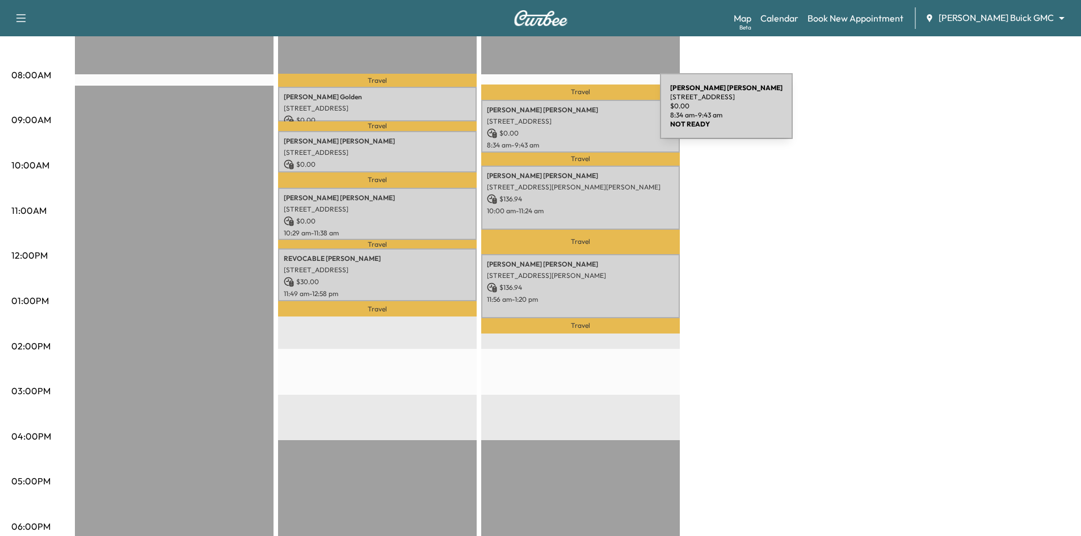
click at [577, 114] on div "Kevin Ericson 1967 Sundown Drive, Little Elm, TX 75068, US $ 0.00 8:34 am - 9:4…" at bounding box center [580, 126] width 199 height 53
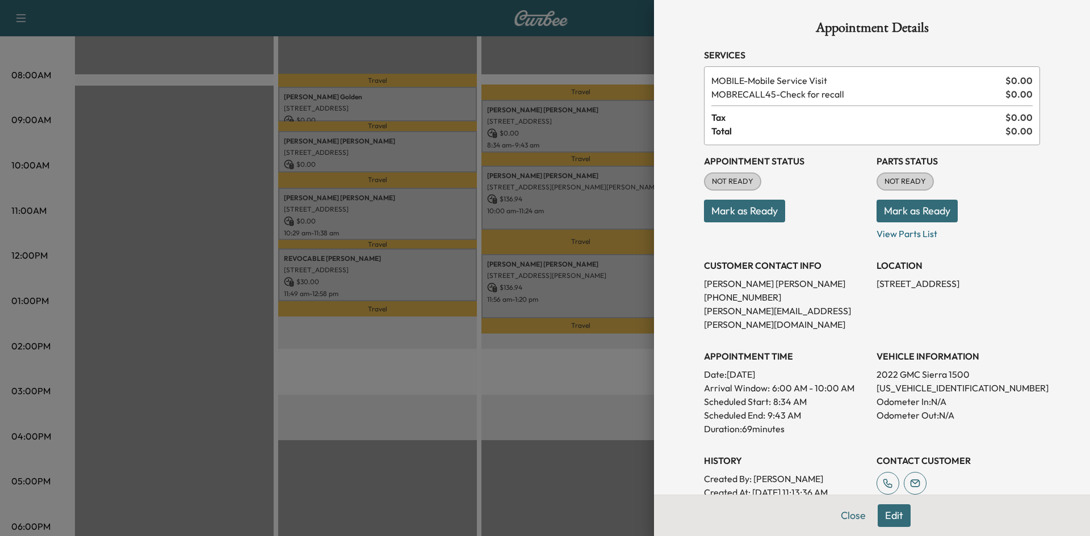
scroll to position [0, 0]
drag, startPoint x: 847, startPoint y: 514, endPoint x: 847, endPoint y: 502, distance: 11.4
click at [847, 513] on button "Close" at bounding box center [853, 516] width 40 height 23
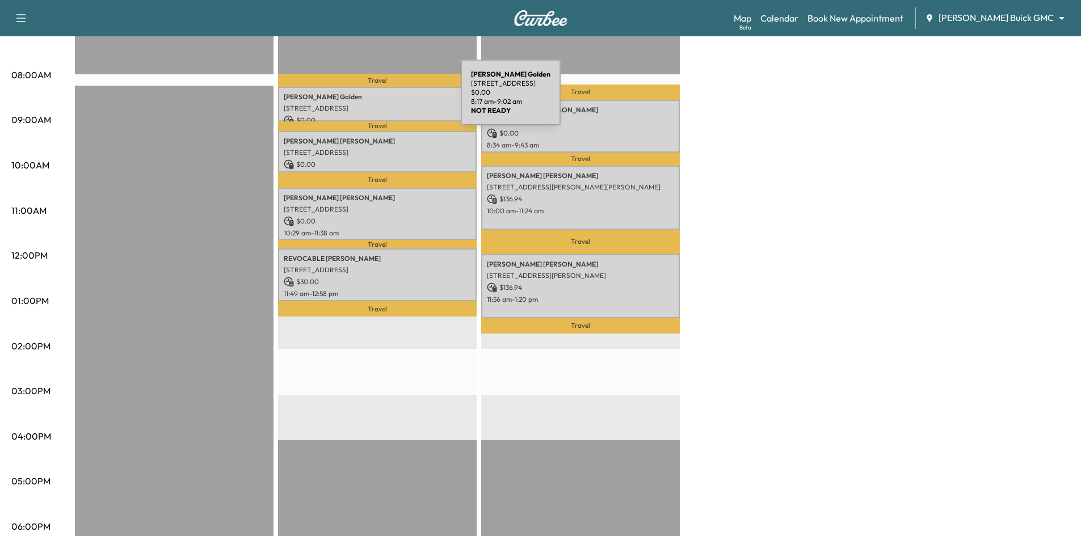
click at [377, 98] on p "Paige Golden" at bounding box center [377, 97] width 187 height 9
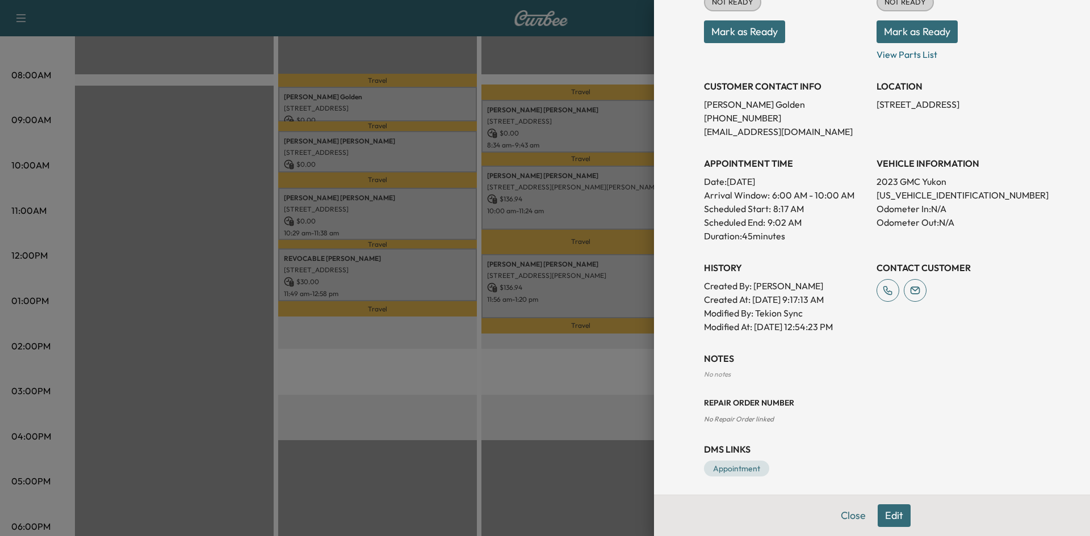
scroll to position [186, 0]
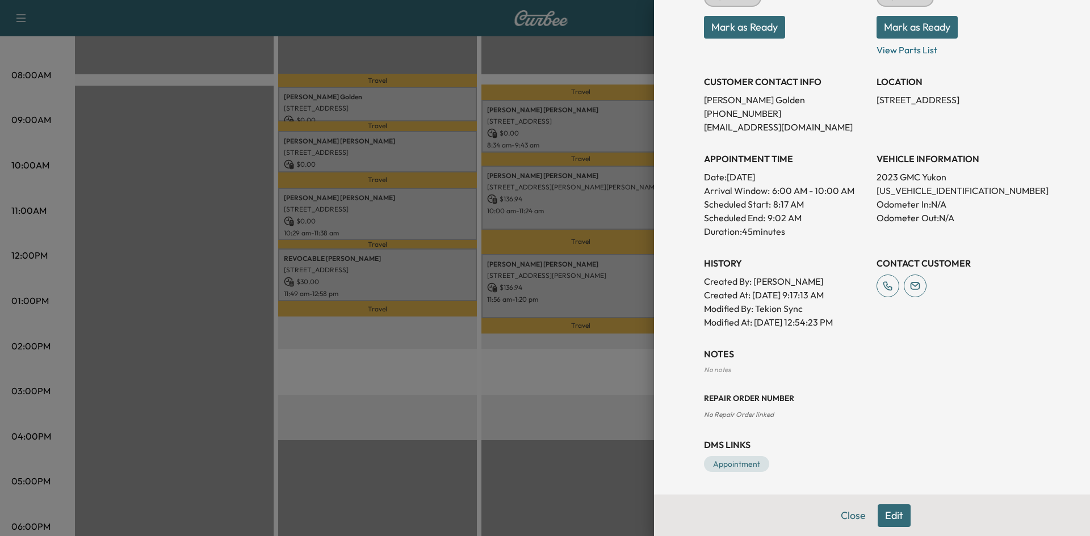
click at [885, 513] on button "Edit" at bounding box center [894, 516] width 33 height 23
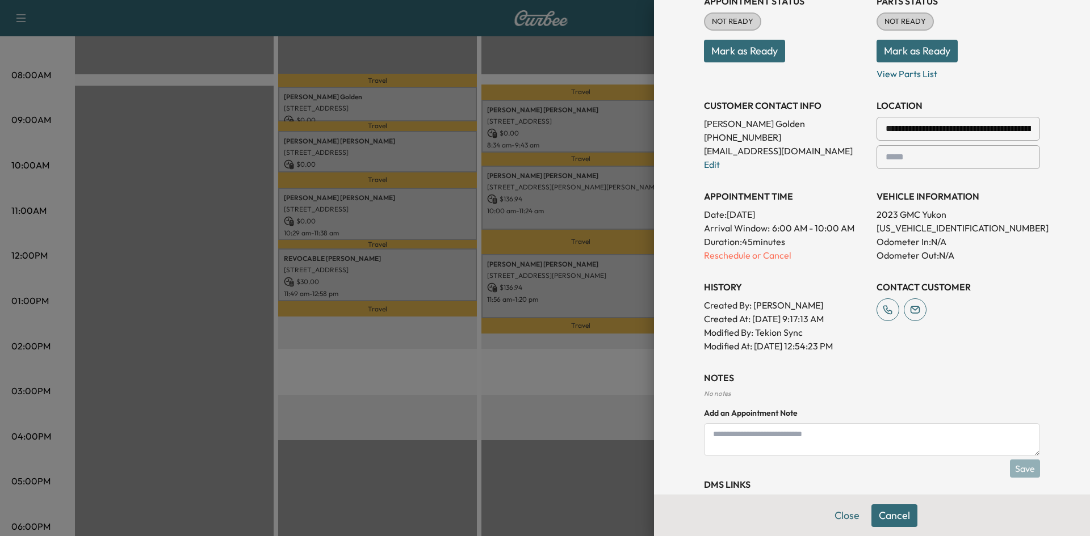
scroll to position [209, 0]
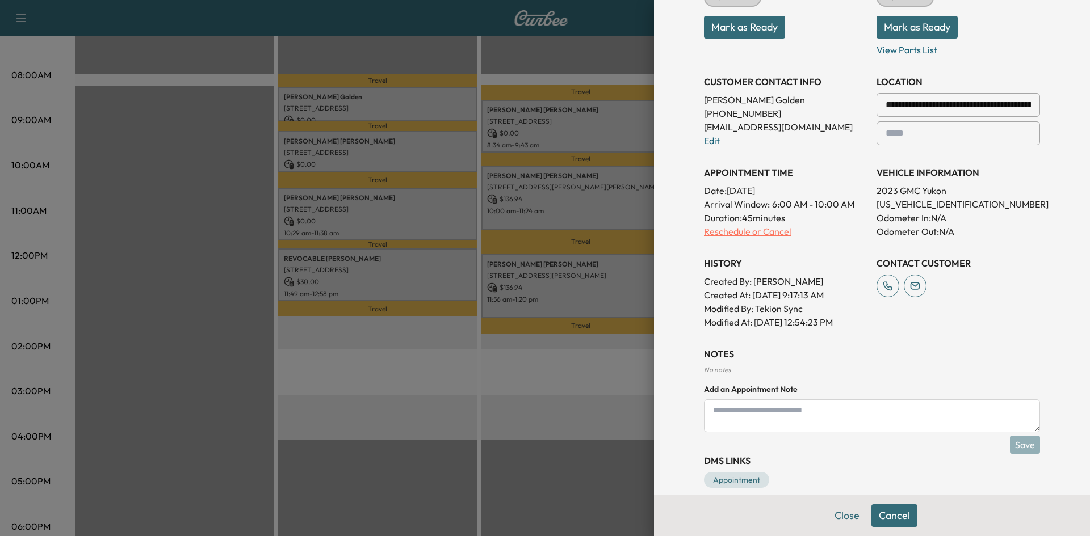
click at [765, 232] on p "Reschedule or Cancel" at bounding box center [785, 232] width 163 height 14
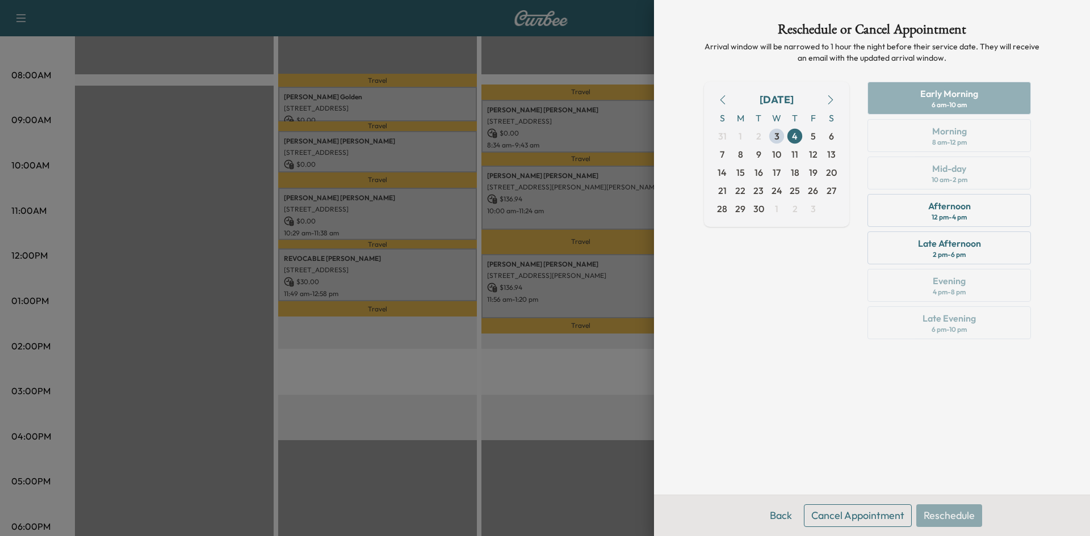
click at [866, 515] on button "Cancel Appointment" at bounding box center [858, 516] width 108 height 23
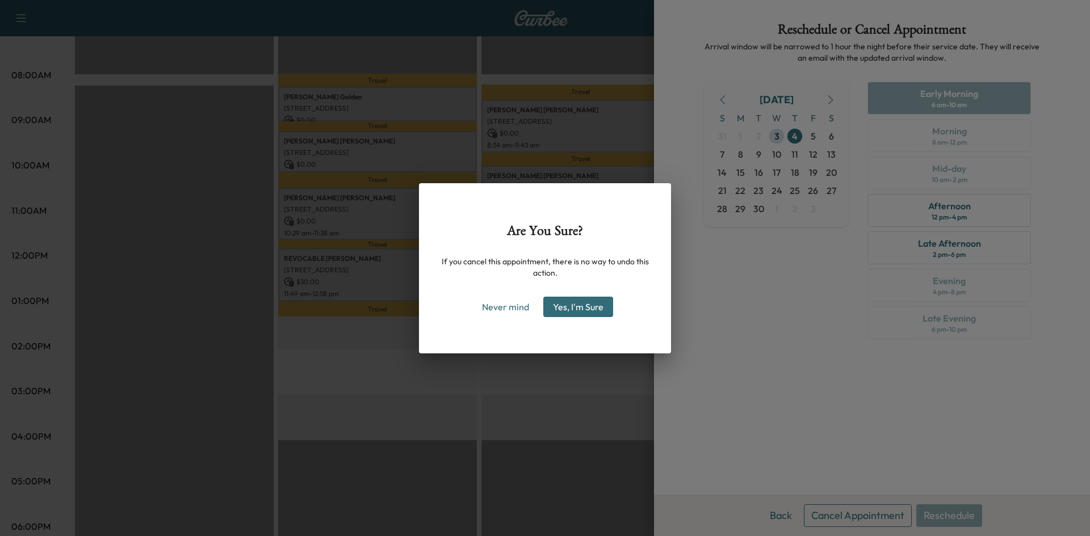
click at [574, 306] on button "Yes, I'm Sure" at bounding box center [578, 307] width 70 height 20
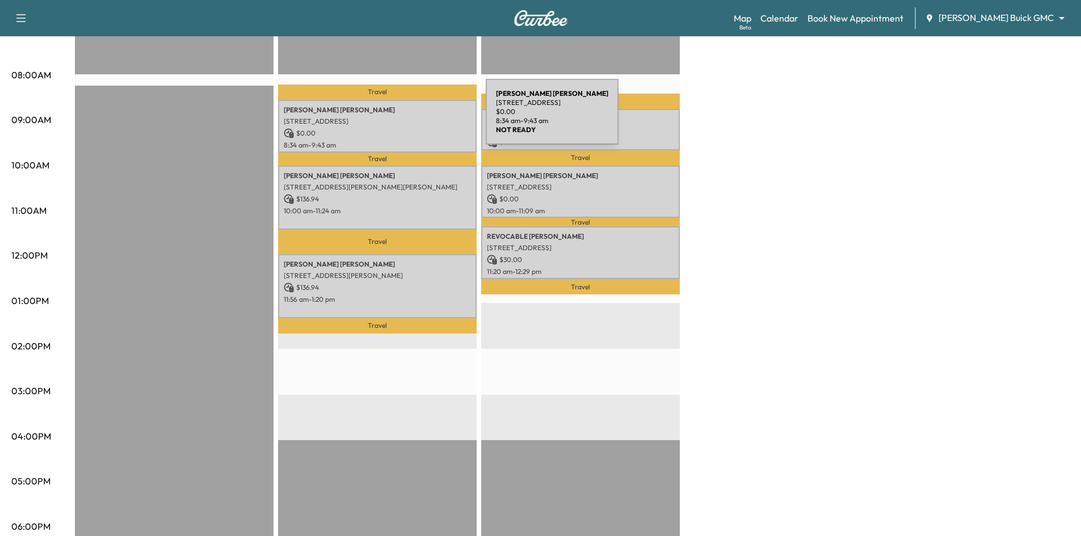
click at [401, 119] on p "1967 Sundown Drive, Little Elm, TX 75068, US" at bounding box center [377, 121] width 187 height 9
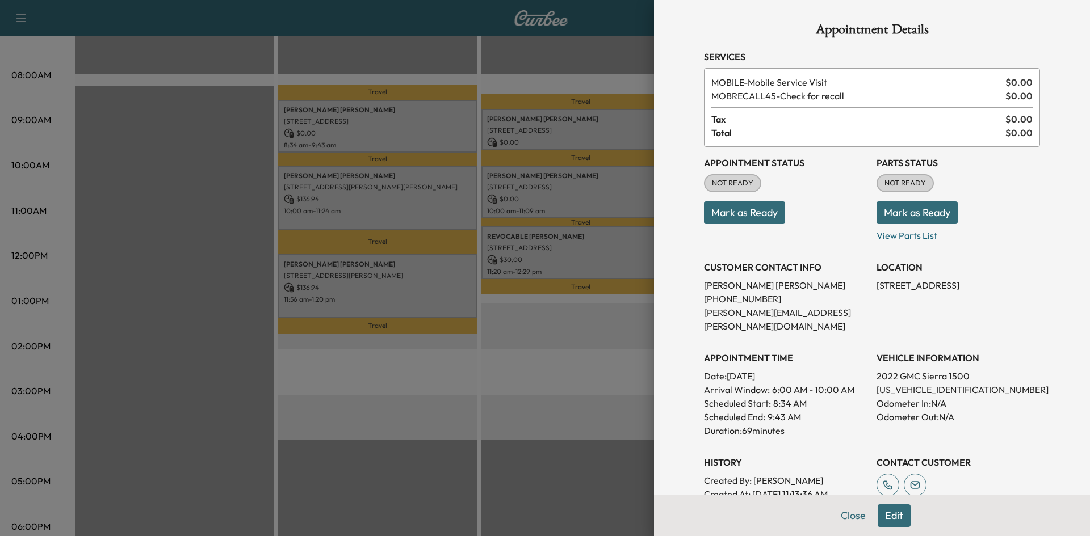
click at [376, 45] on div at bounding box center [545, 268] width 1090 height 536
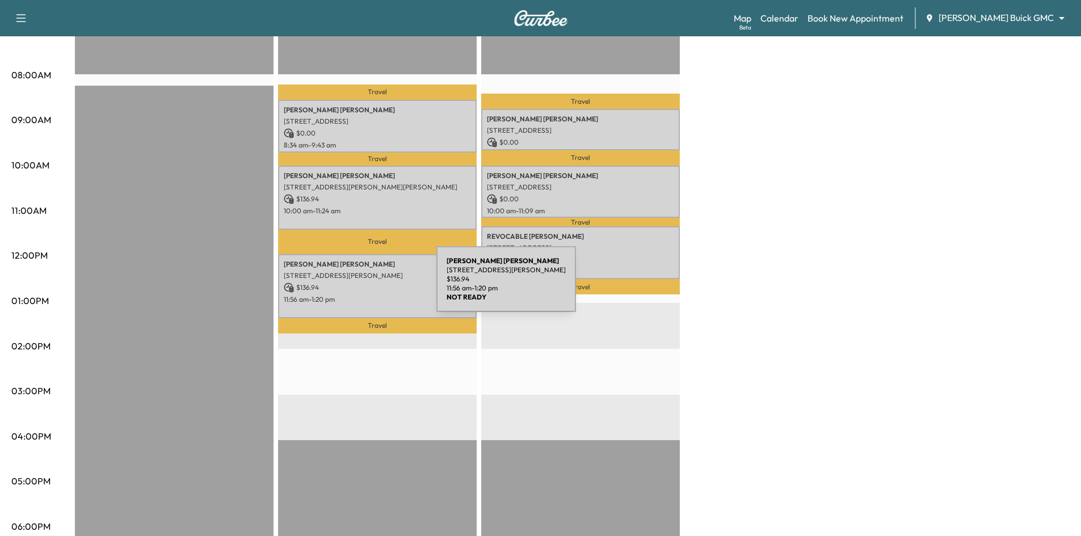
click at [351, 286] on p "$ 136.94" at bounding box center [377, 288] width 187 height 10
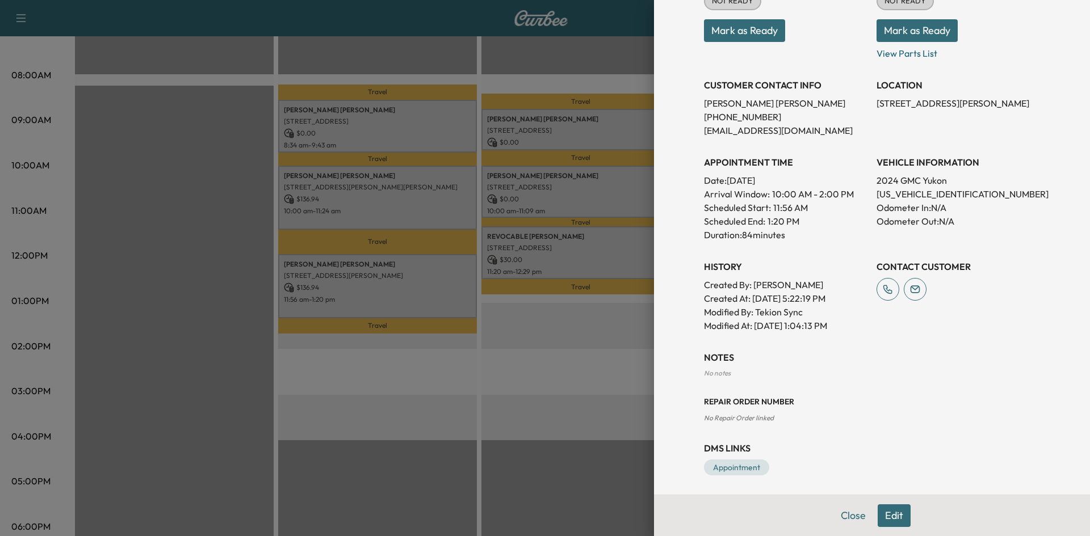
scroll to position [186, 0]
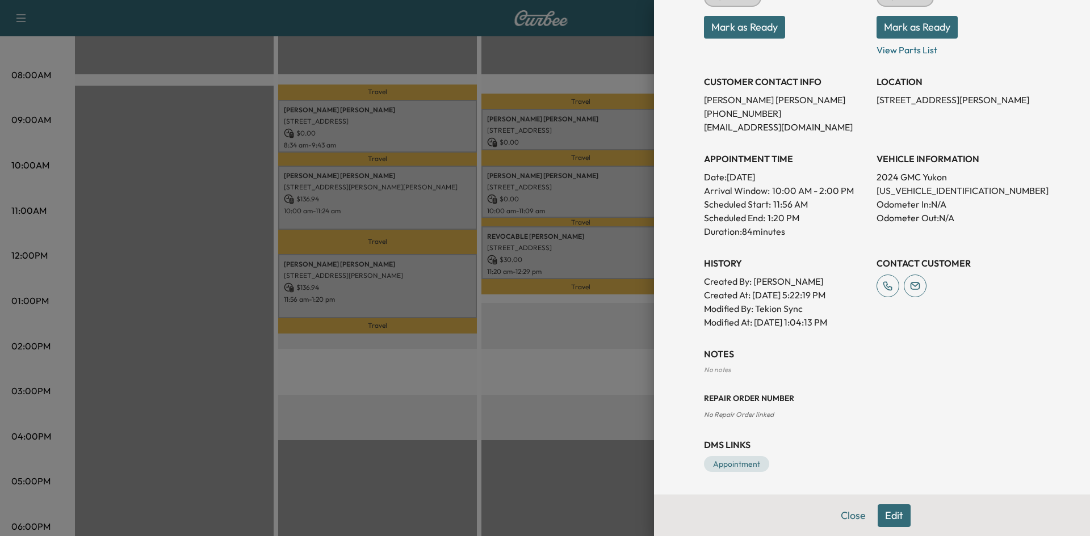
click at [905, 194] on p "1GKS1BKD0RR192521" at bounding box center [957, 191] width 163 height 14
copy p "1GKS1BKD0RR192521"
drag, startPoint x: 596, startPoint y: 394, endPoint x: 604, endPoint y: 307, distance: 87.8
click at [596, 391] on div at bounding box center [545, 268] width 1090 height 536
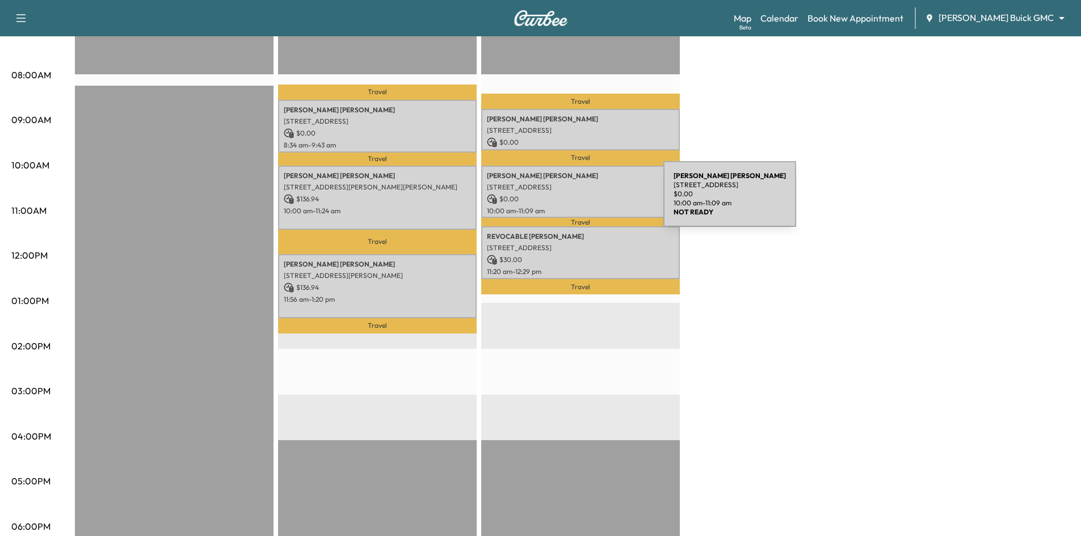
click at [578, 201] on p "$ 0.00" at bounding box center [580, 199] width 187 height 10
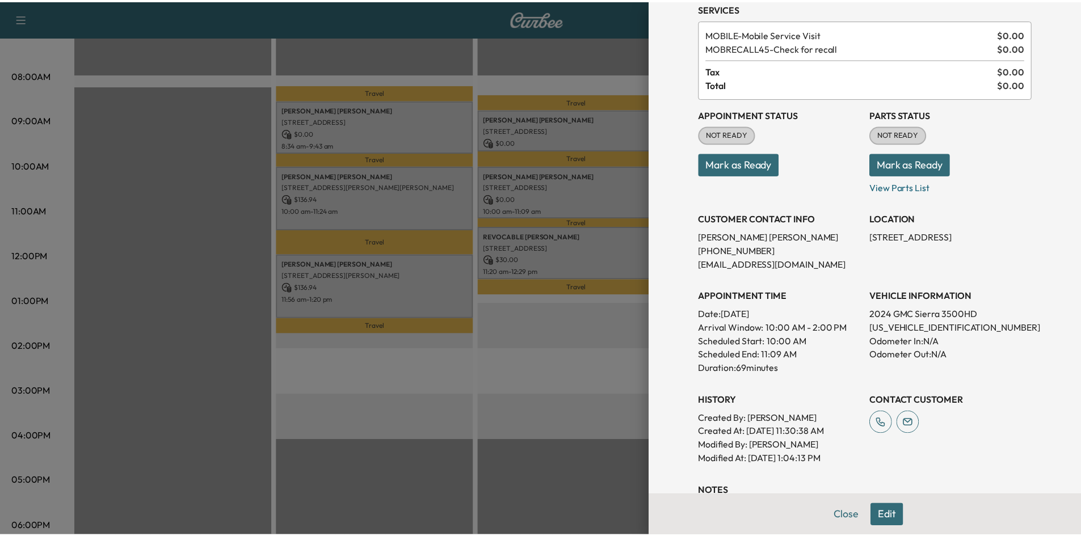
scroll to position [114, 0]
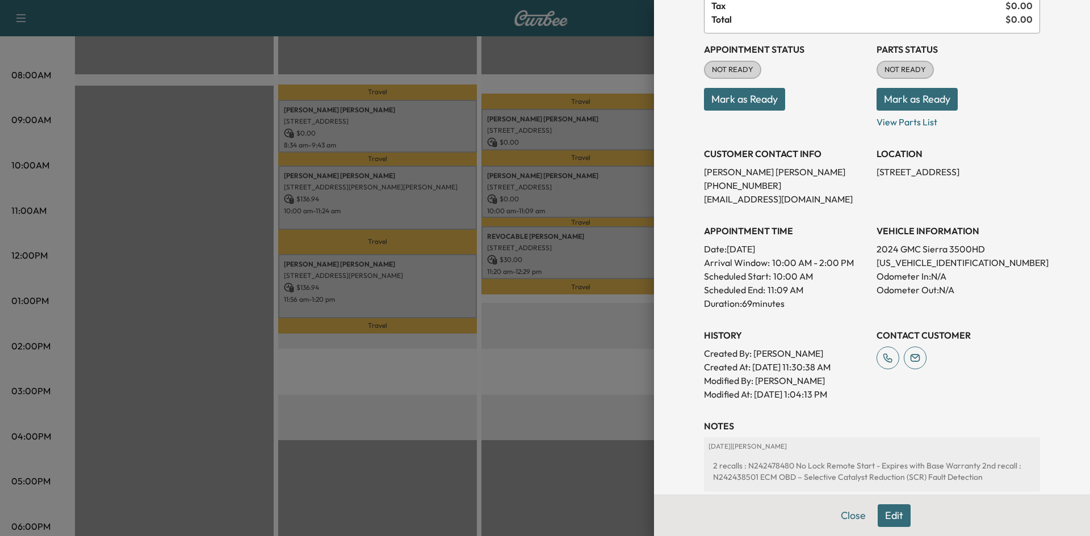
click at [619, 387] on div at bounding box center [545, 268] width 1090 height 536
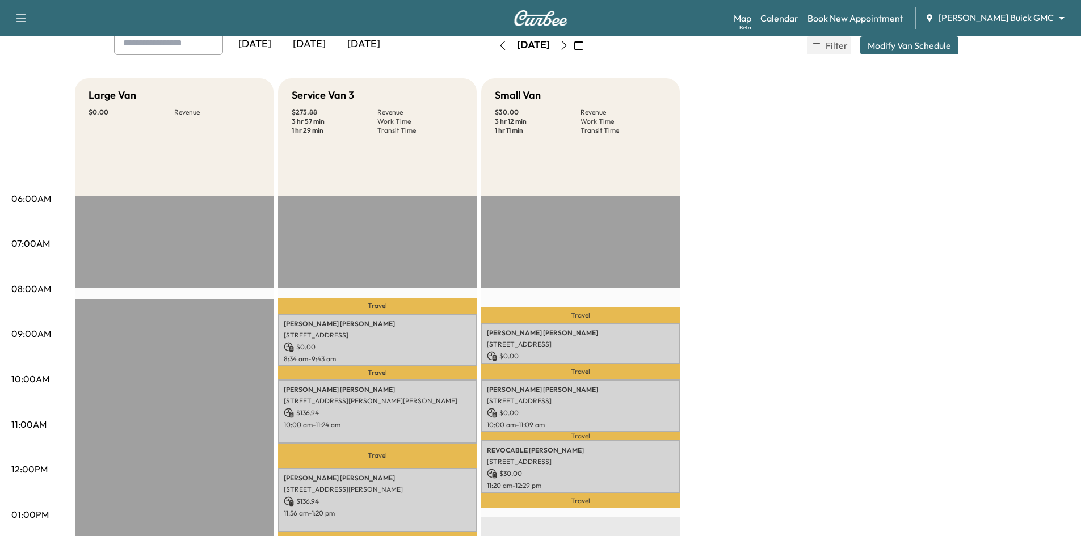
scroll to position [227, 0]
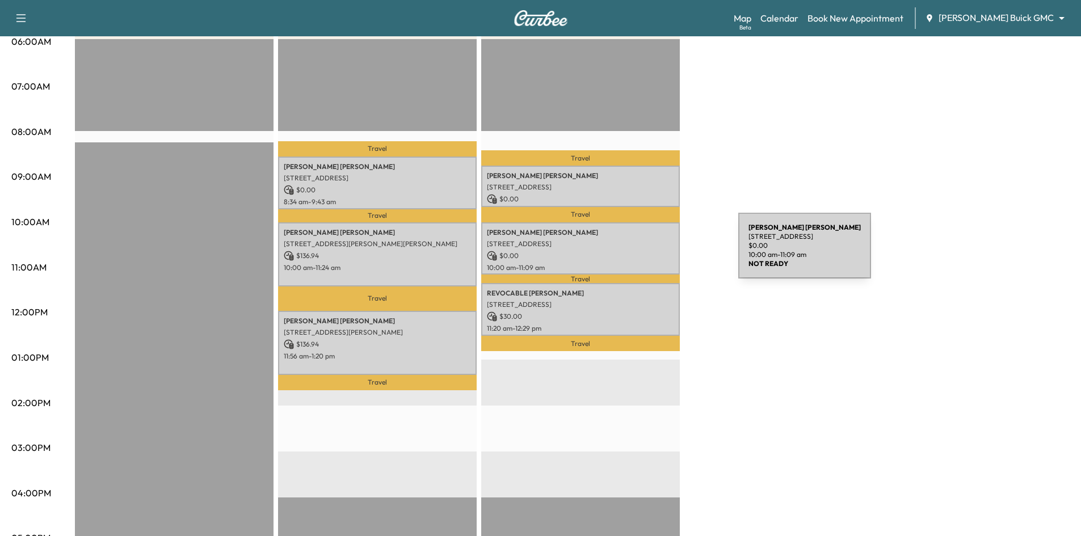
click at [653, 252] on p "$ 0.00" at bounding box center [580, 256] width 187 height 10
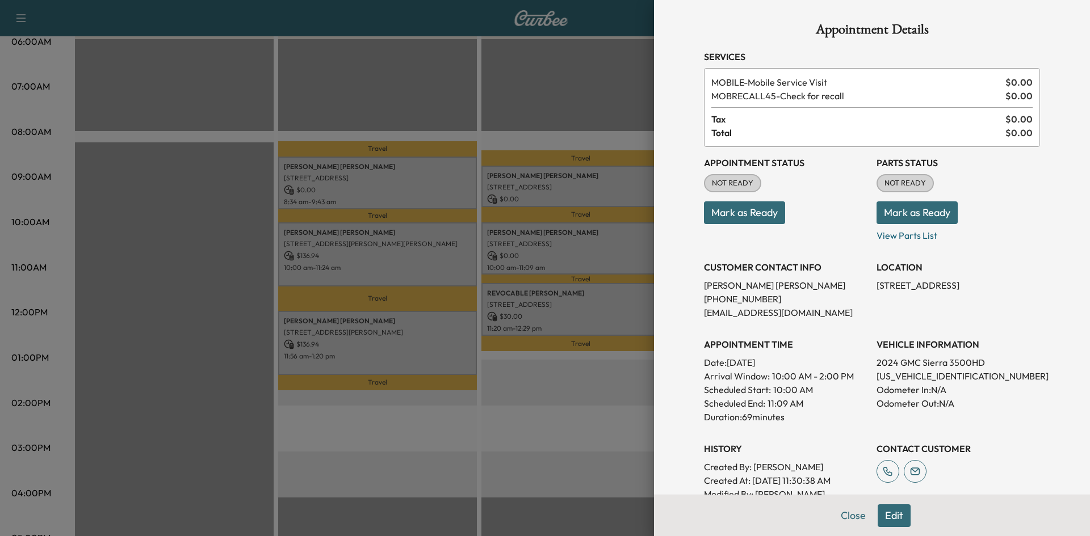
click at [520, 108] on div at bounding box center [545, 268] width 1090 height 536
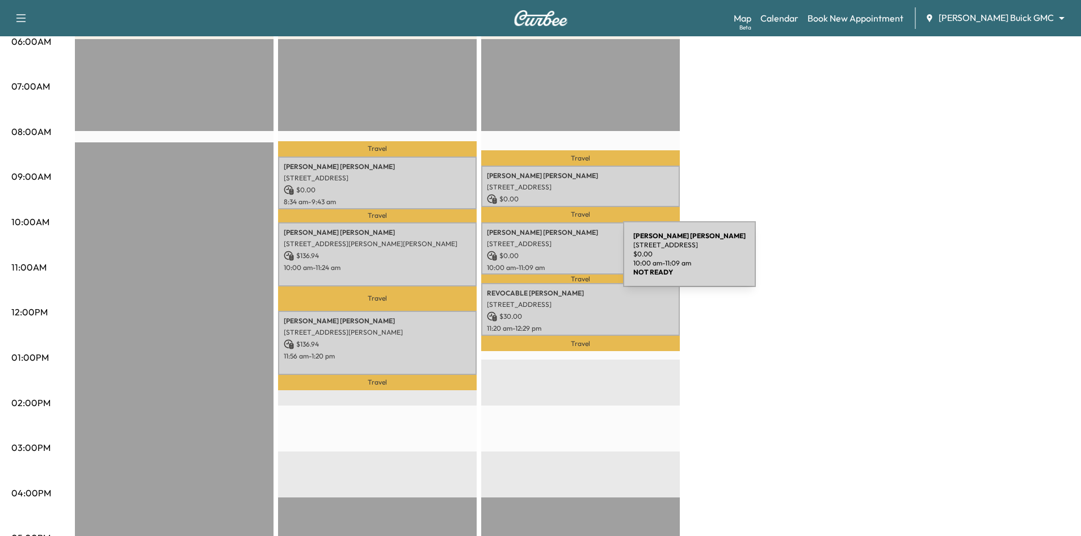
click at [539, 263] on p "10:00 am - 11:09 am" at bounding box center [580, 267] width 187 height 9
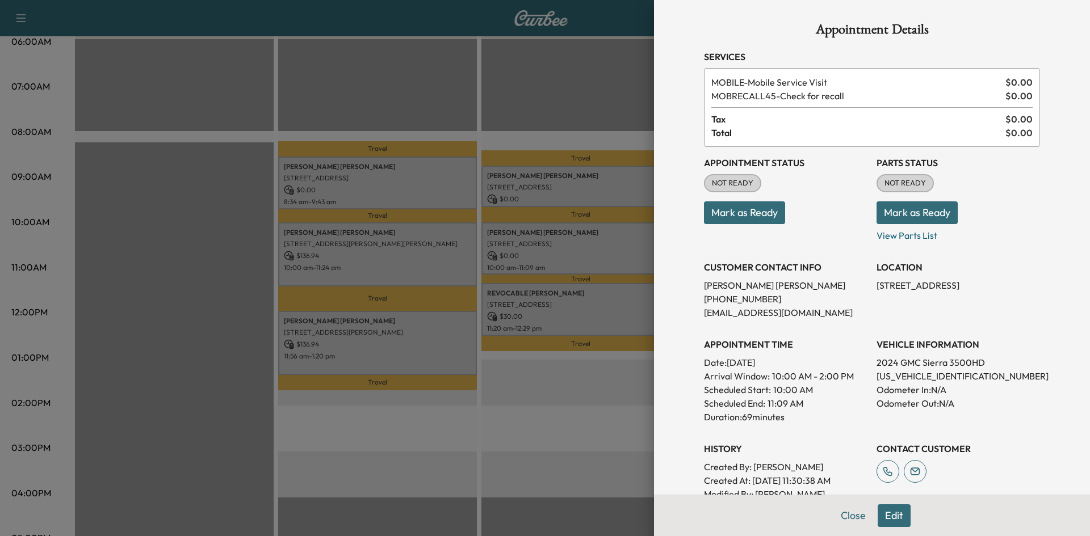
click at [878, 516] on button "Edit" at bounding box center [894, 516] width 33 height 23
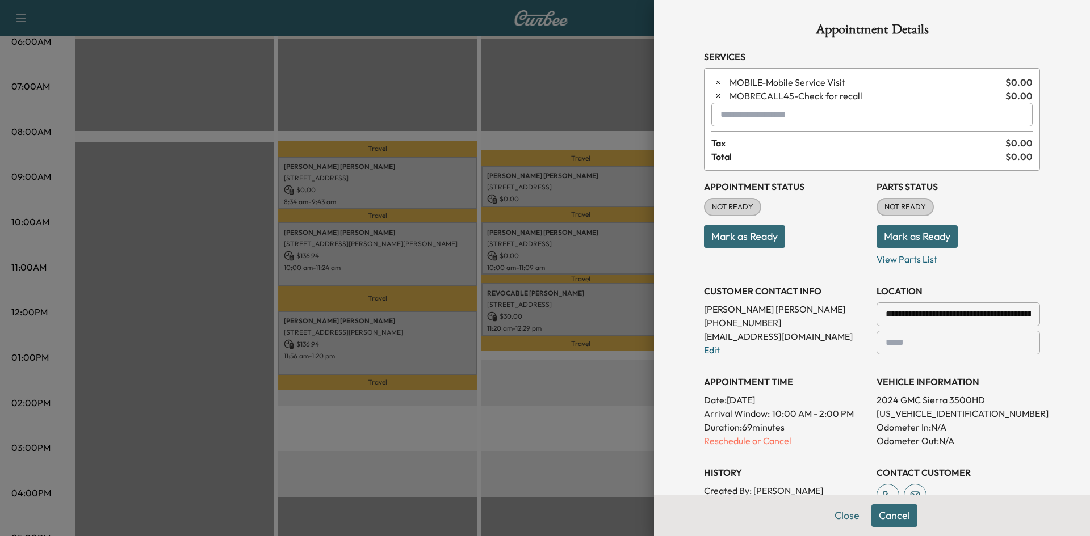
click at [741, 444] on p "Reschedule or Cancel" at bounding box center [785, 441] width 163 height 14
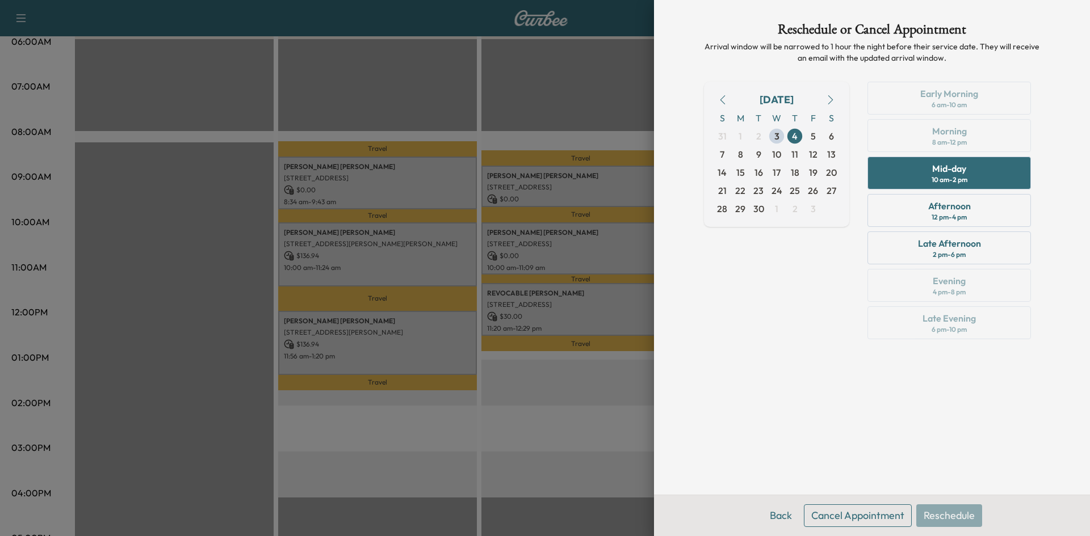
click at [861, 521] on button "Cancel Appointment" at bounding box center [858, 516] width 108 height 23
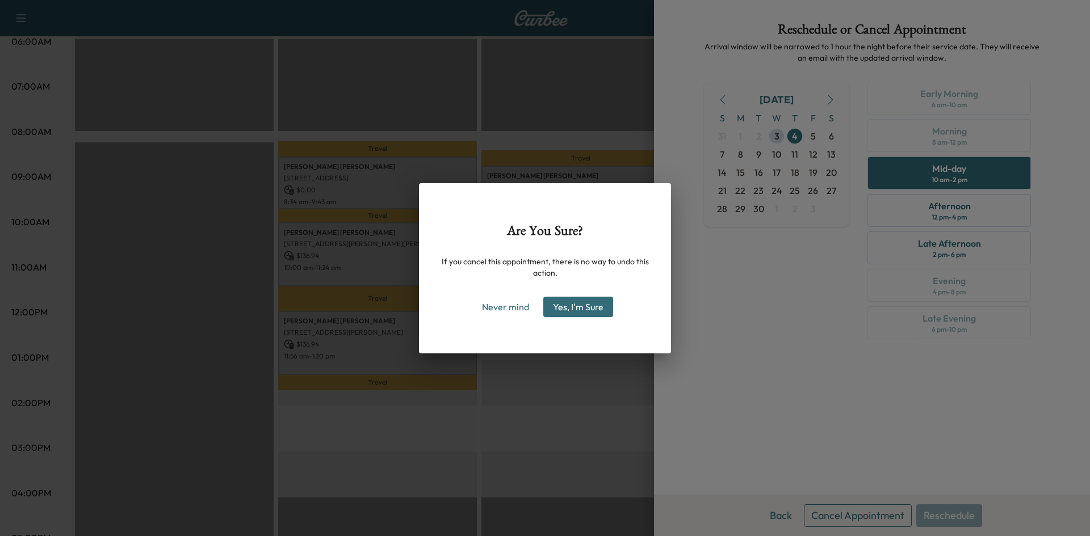
click at [590, 309] on button "Yes, I'm Sure" at bounding box center [578, 307] width 70 height 20
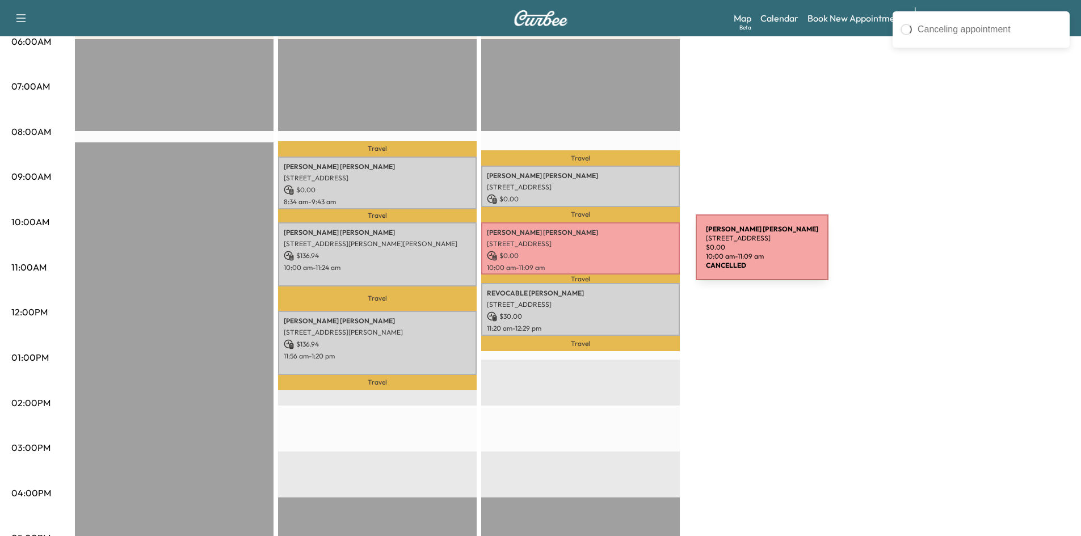
click at [611, 254] on p "$ 0.00" at bounding box center [580, 256] width 187 height 10
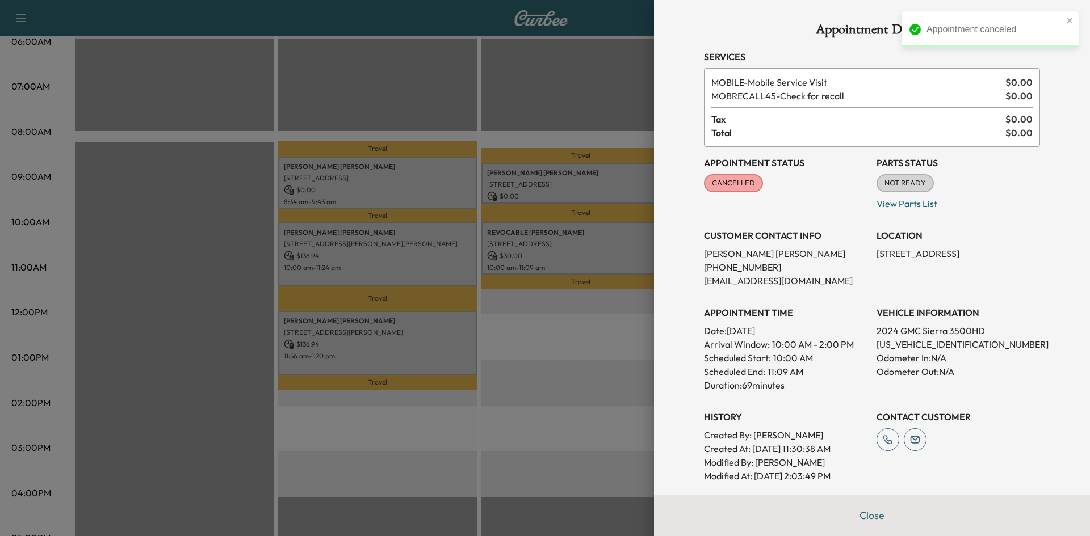
click at [897, 346] on p "1GT49TEY7RF175217" at bounding box center [957, 345] width 163 height 14
copy p "1GT49TEY7RF175217"
click at [532, 86] on div at bounding box center [545, 268] width 1090 height 536
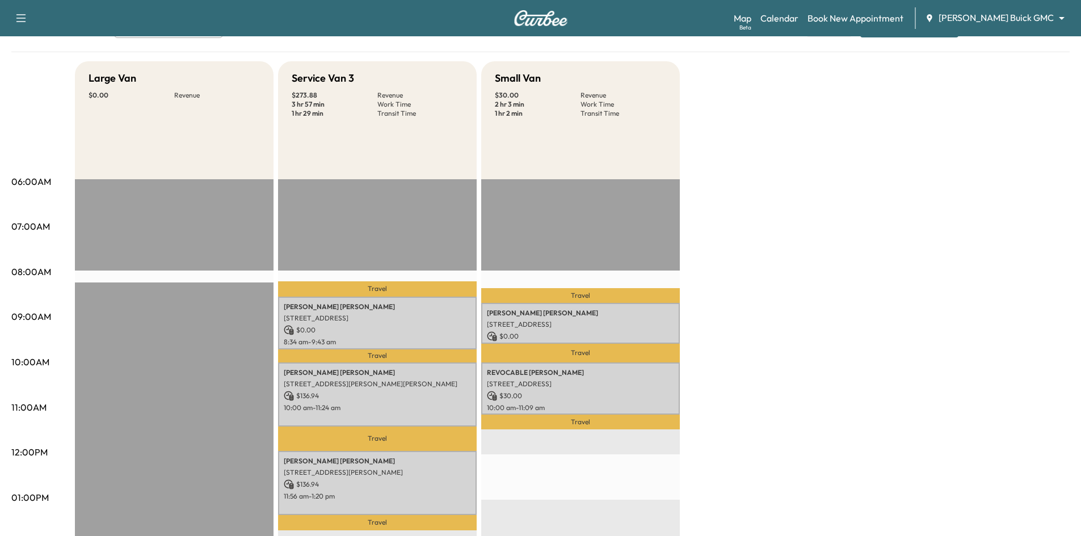
scroll to position [57, 0]
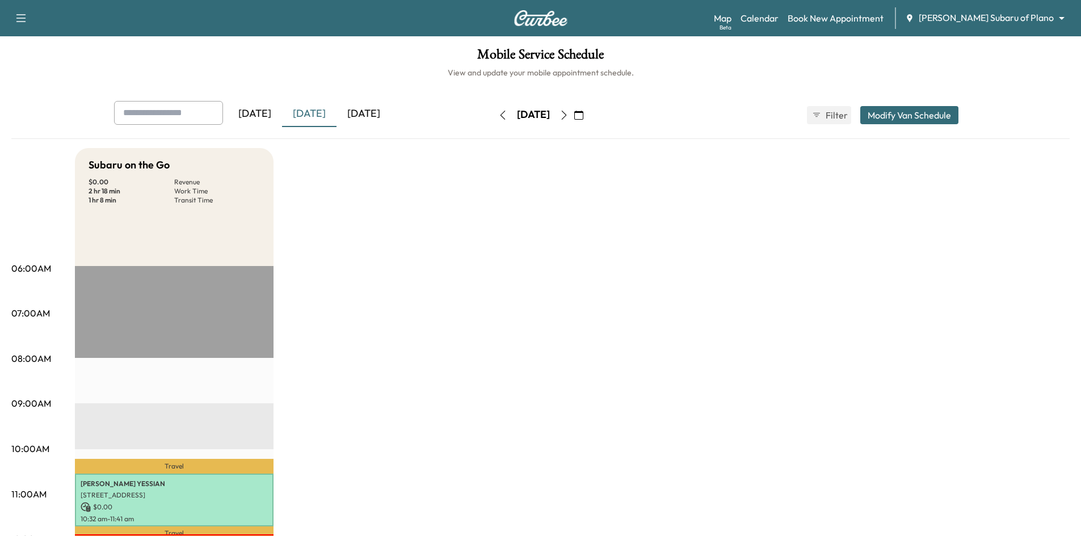
click at [385, 115] on div "[DATE]" at bounding box center [364, 114] width 54 height 26
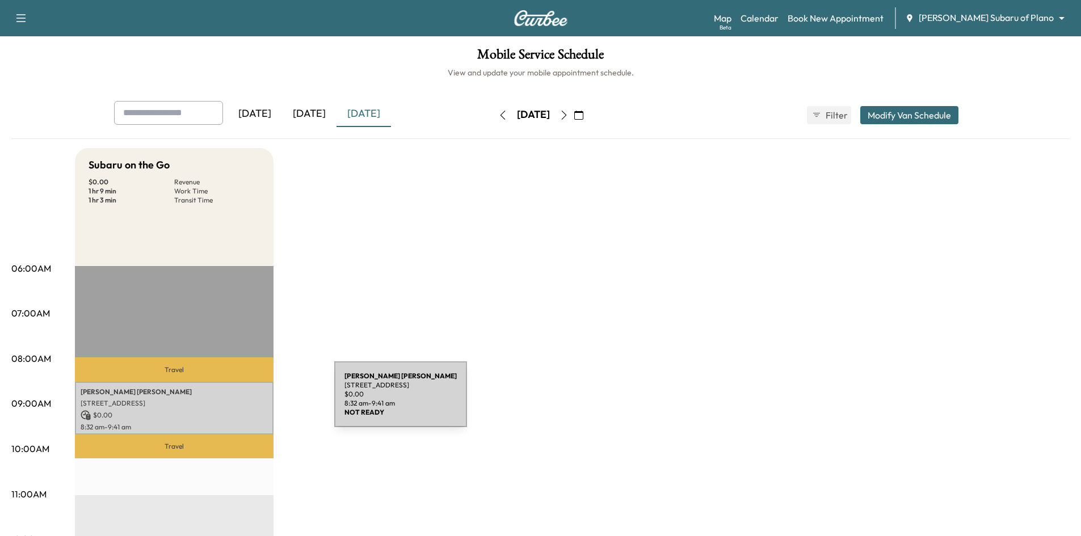
click at [249, 401] on p "2000 Pelham Dr, Krugerville, TX 76227, USA" at bounding box center [174, 403] width 187 height 9
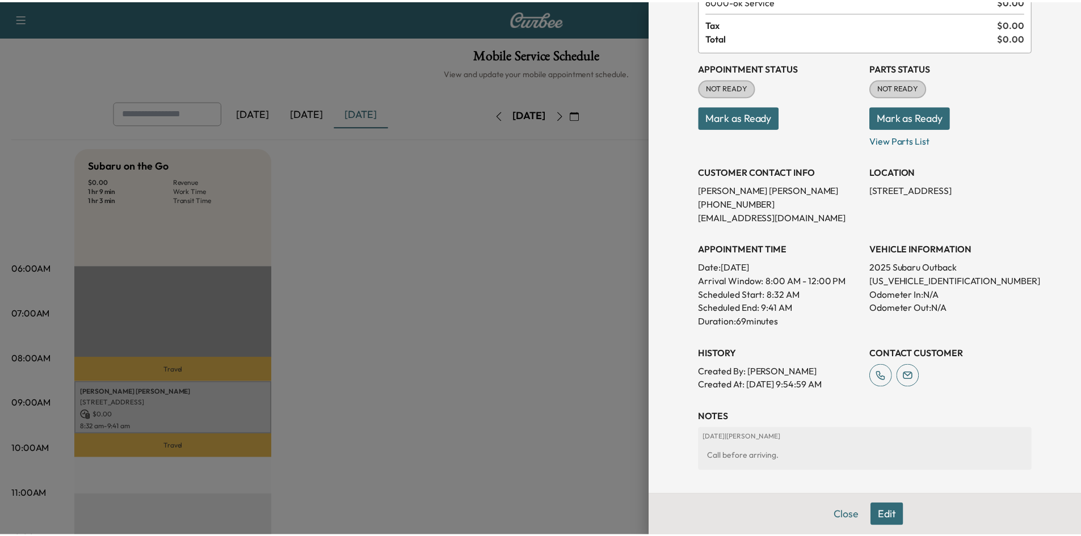
scroll to position [170, 0]
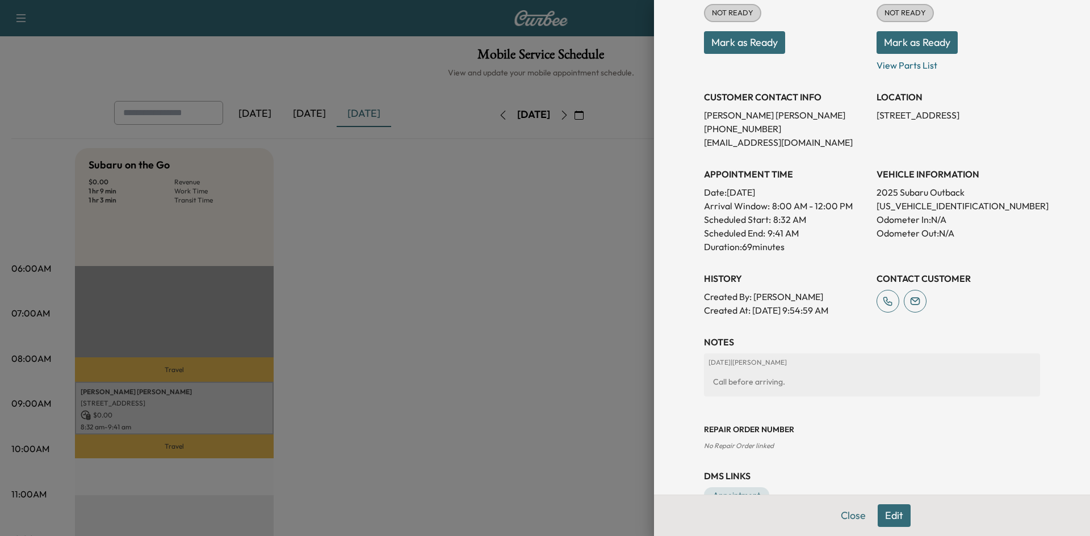
drag, startPoint x: 468, startPoint y: 328, endPoint x: 314, endPoint y: 102, distance: 273.5
click at [467, 328] on div at bounding box center [545, 268] width 1090 height 536
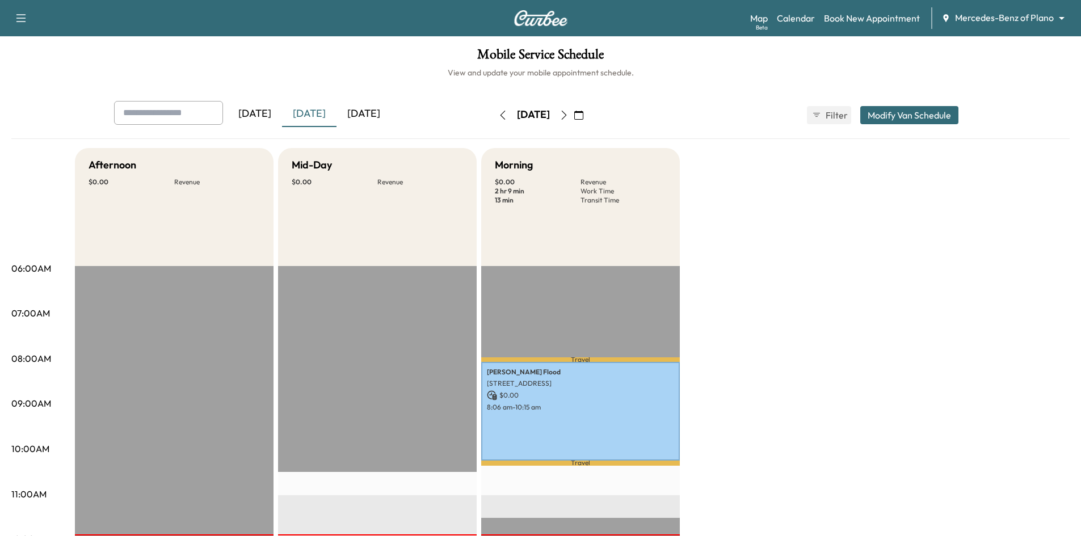
click at [368, 119] on div "[DATE]" at bounding box center [364, 114] width 54 height 26
